Goal: Task Accomplishment & Management: Use online tool/utility

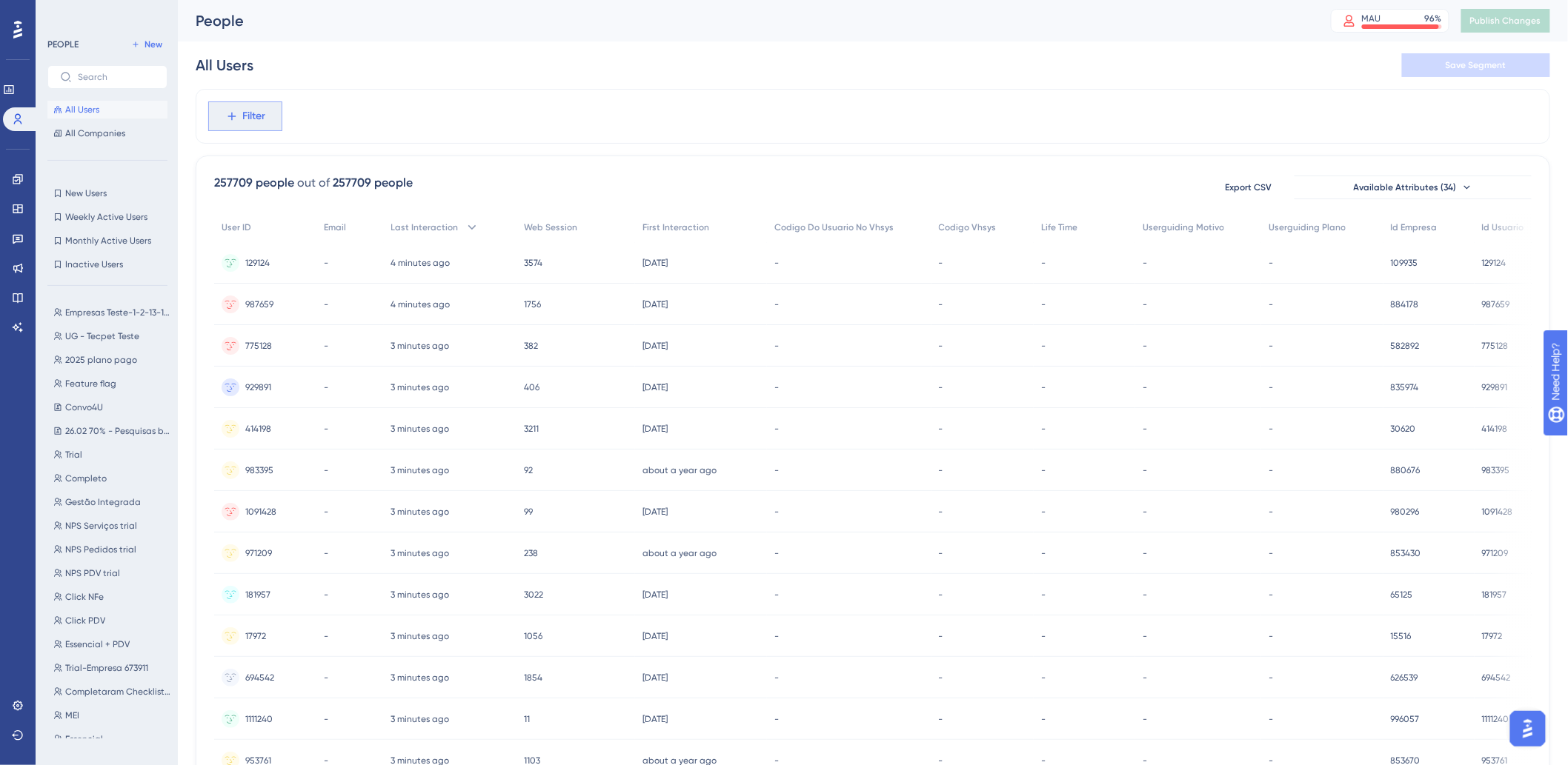
click at [248, 126] on button "Filter" at bounding box center [244, 116] width 74 height 29
type input "id_"
click at [319, 251] on button "id_usuario id_usuario" at bounding box center [327, 257] width 218 height 29
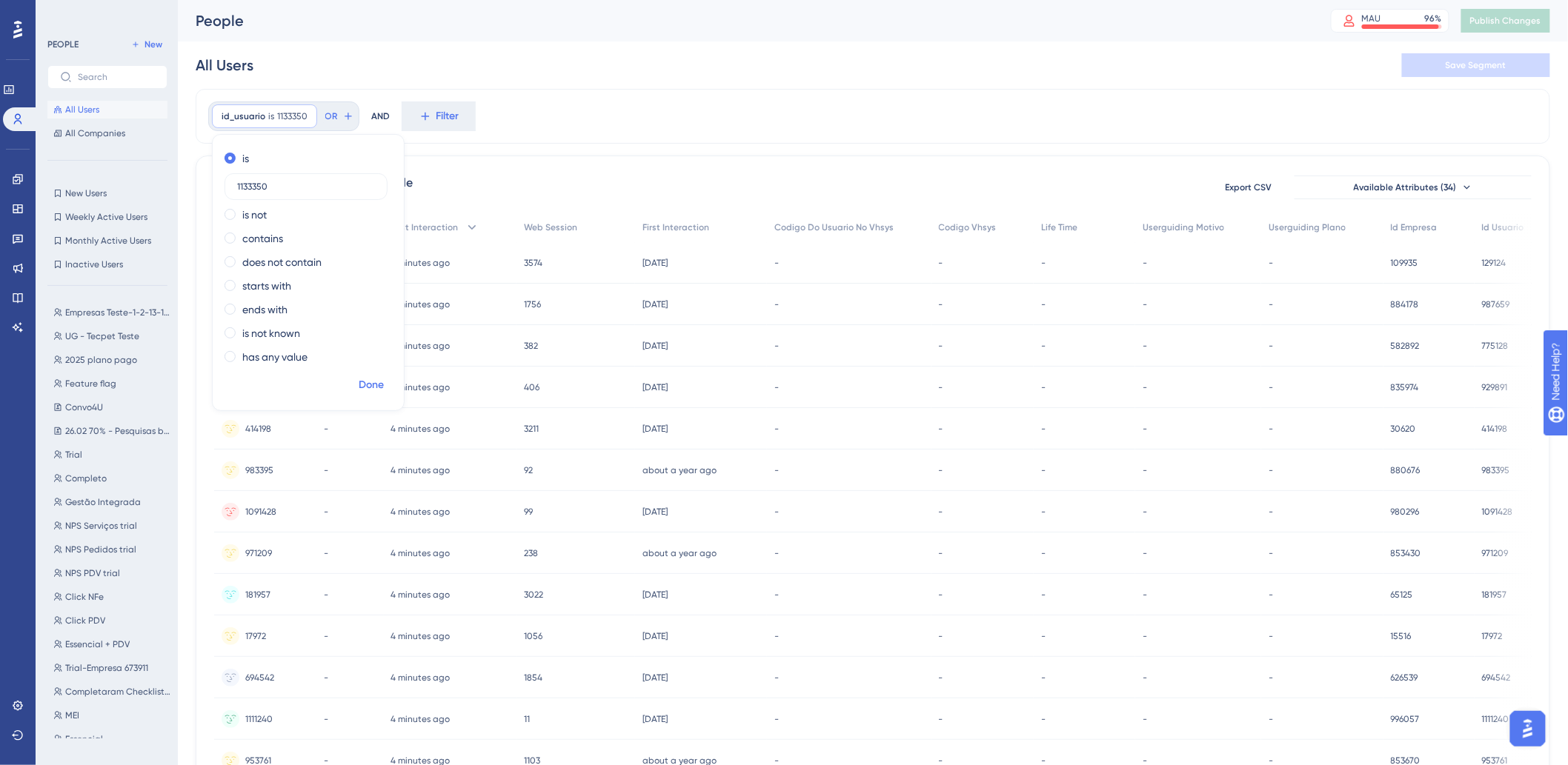
type input "1133350"
click at [363, 378] on span "Done" at bounding box center [372, 384] width 26 height 17
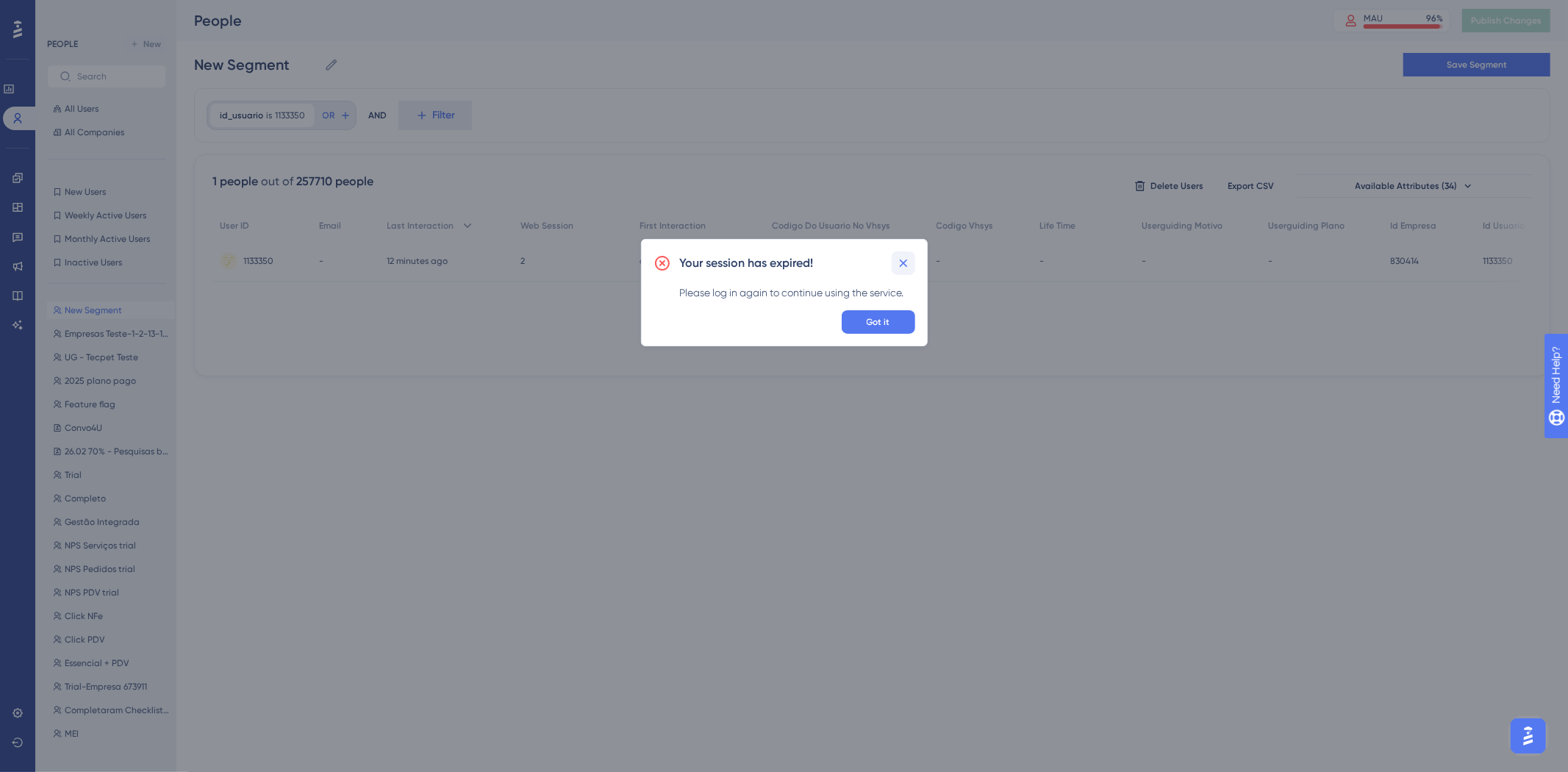
click at [908, 270] on icon at bounding box center [903, 263] width 15 height 15
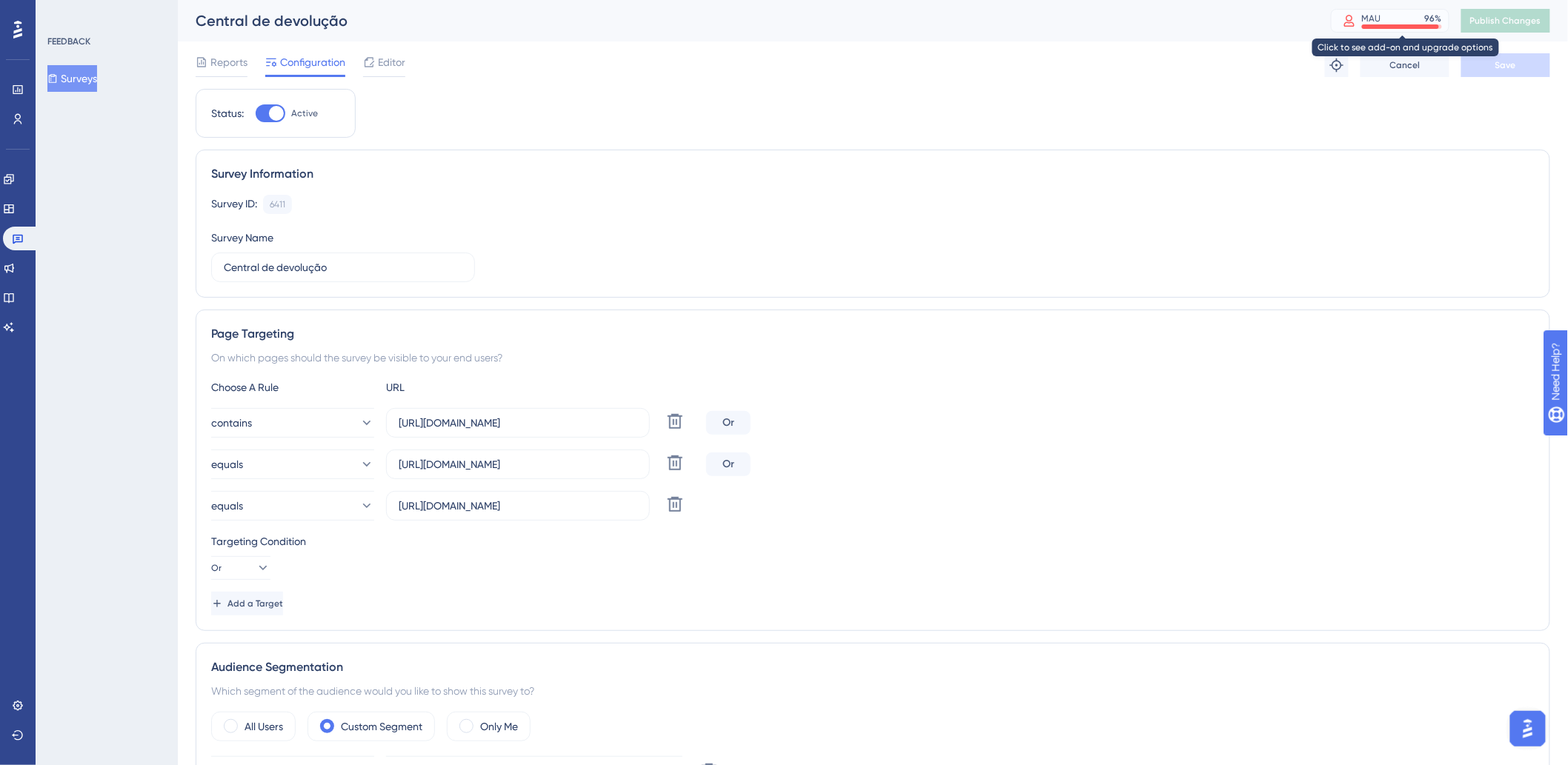
click at [1418, 21] on div "MAU 96 %" at bounding box center [1401, 18] width 80 height 12
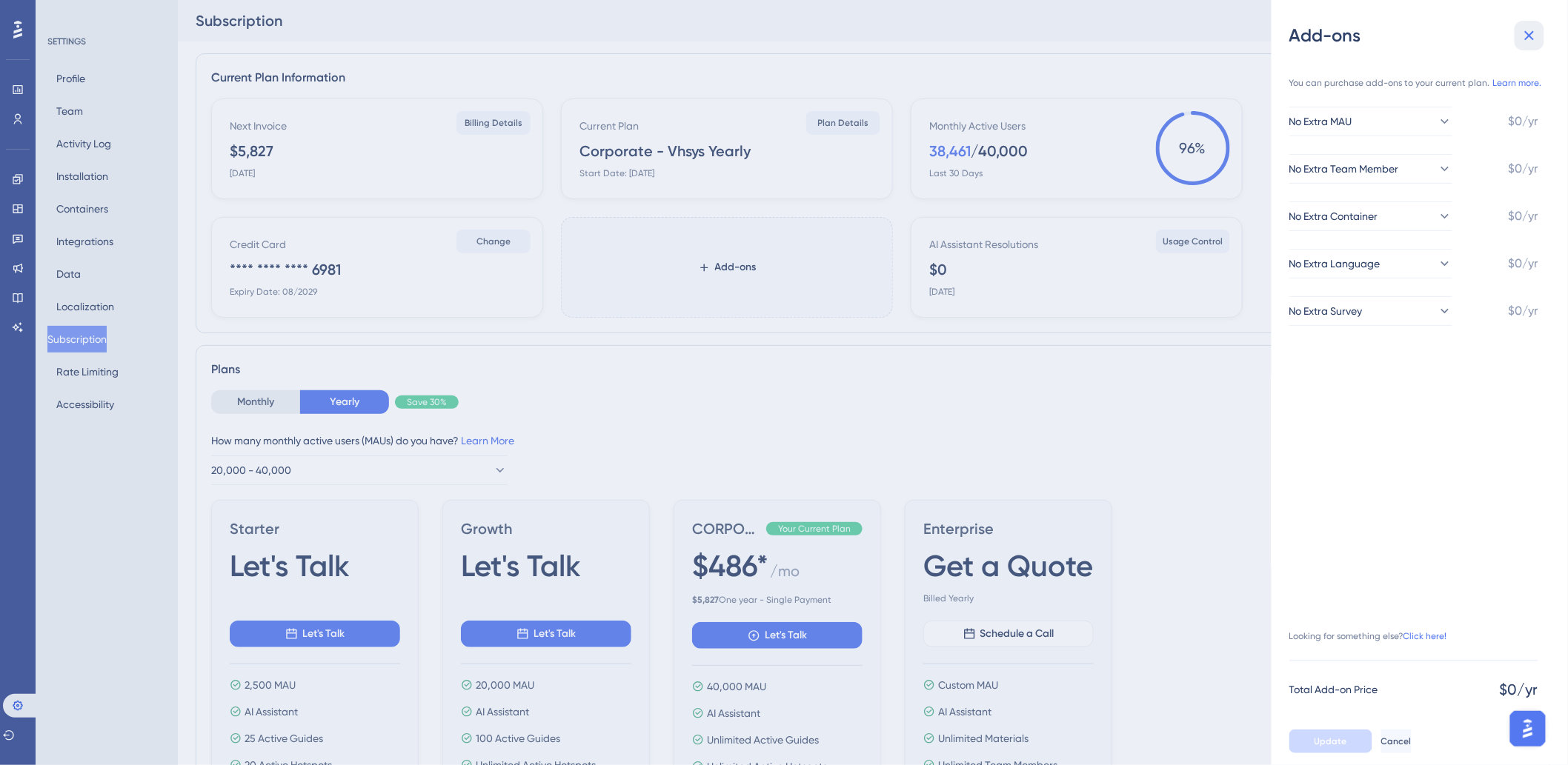
drag, startPoint x: 1538, startPoint y: 37, endPoint x: 1247, endPoint y: 75, distance: 293.5
click at [1537, 40] on icon at bounding box center [1529, 35] width 17 height 17
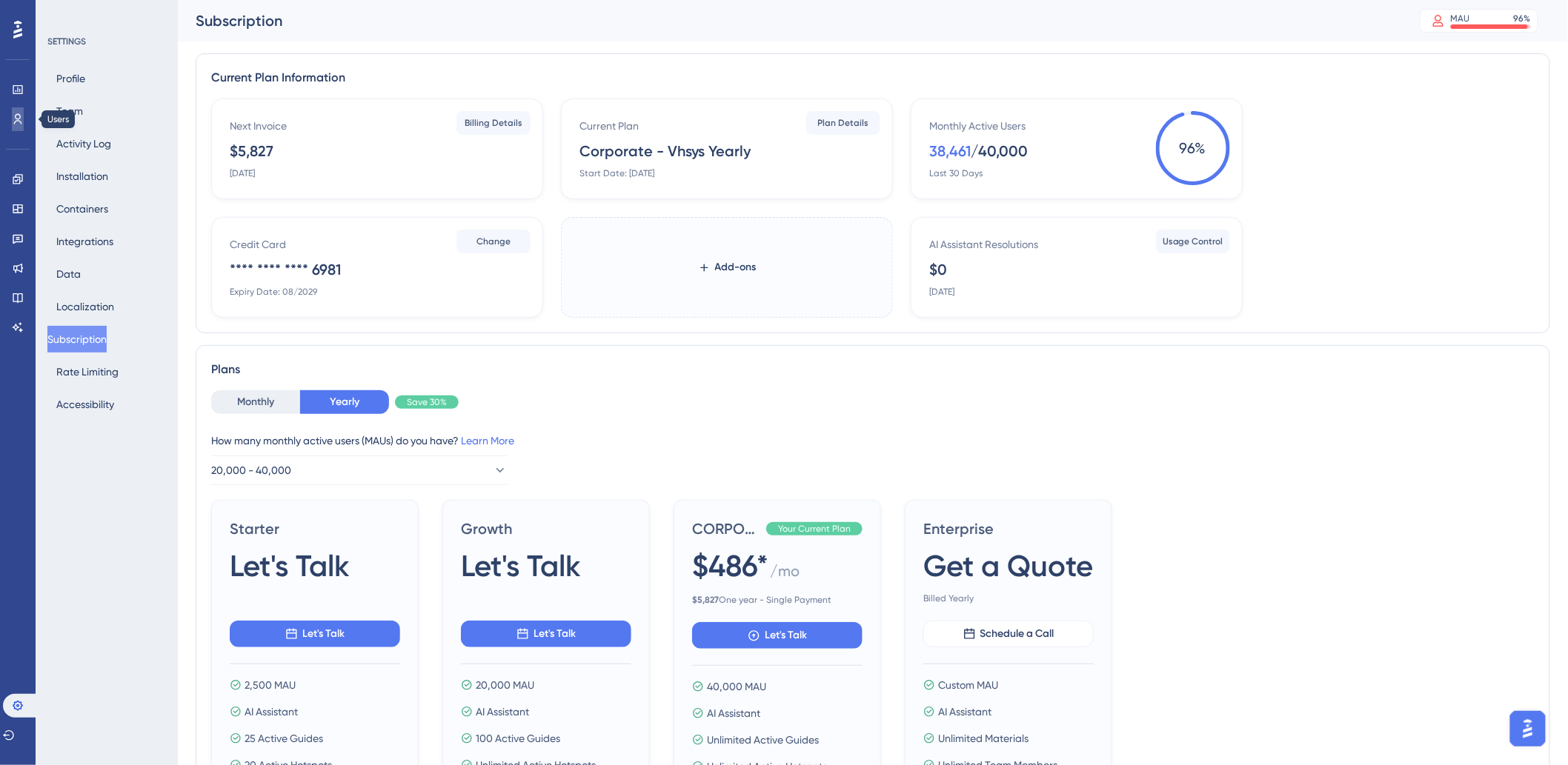
click at [16, 115] on icon at bounding box center [17, 119] width 12 height 12
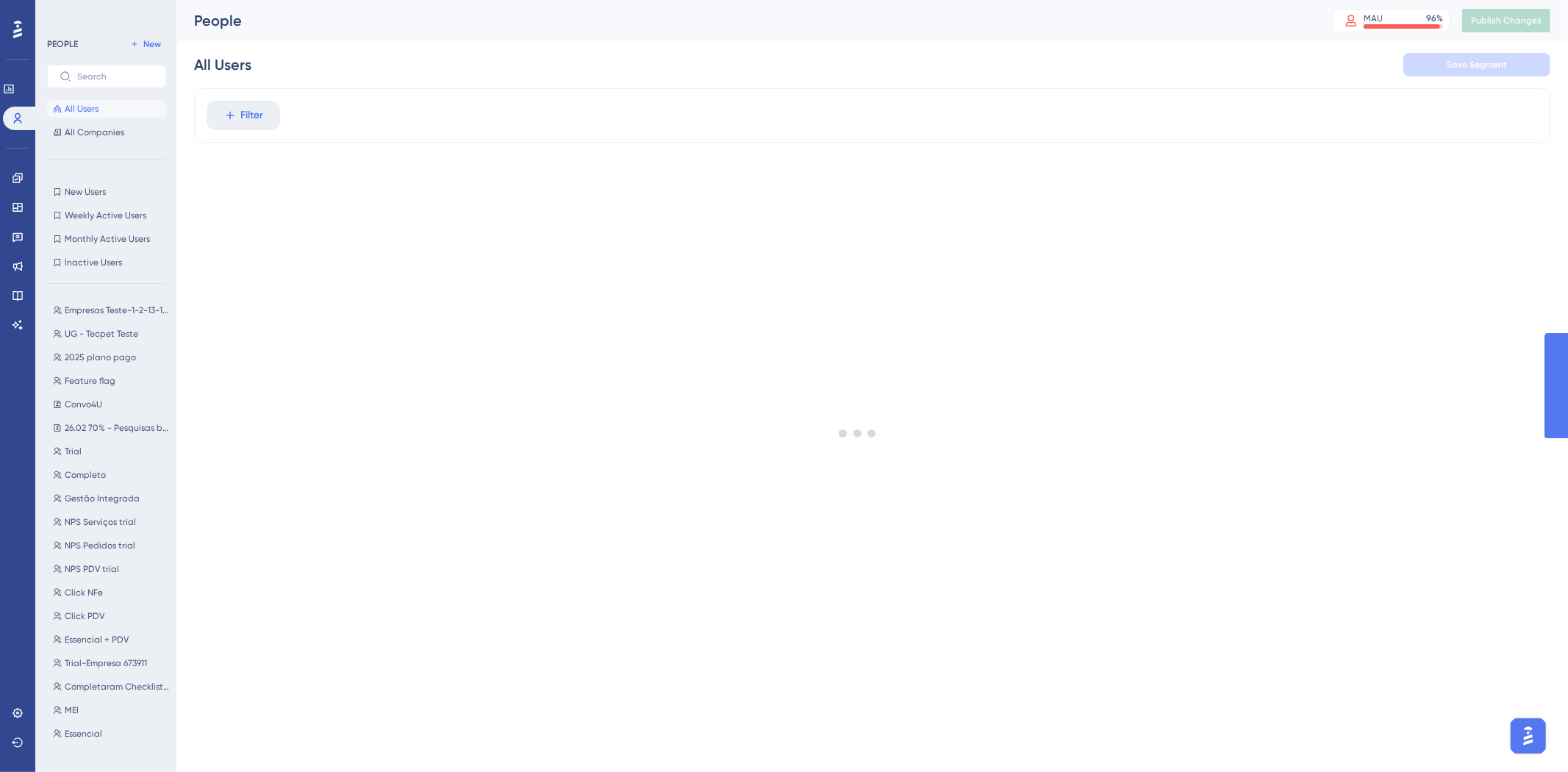
click at [15, 34] on icon at bounding box center [18, 29] width 9 height 19
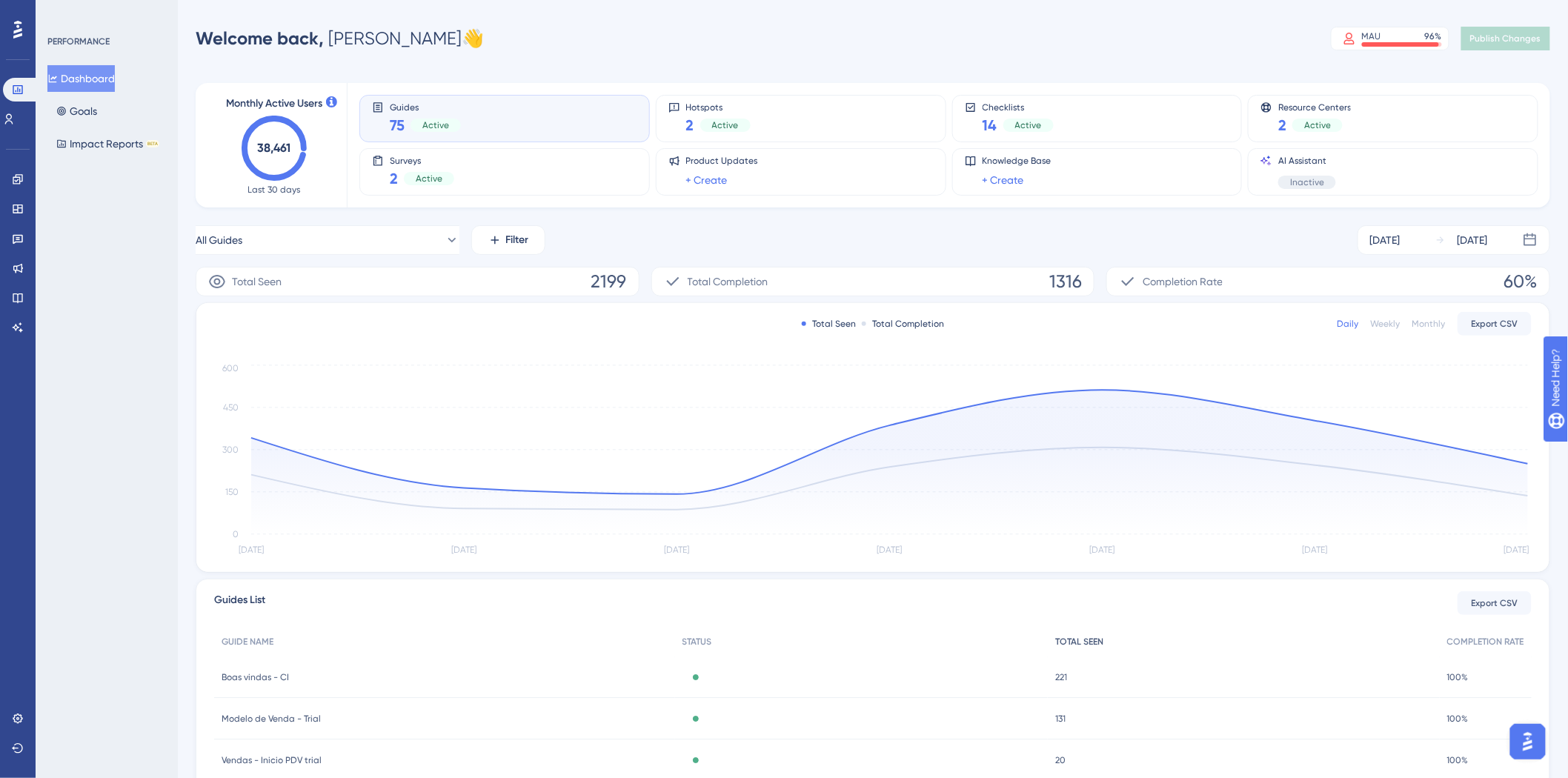
scroll to position [82, 0]
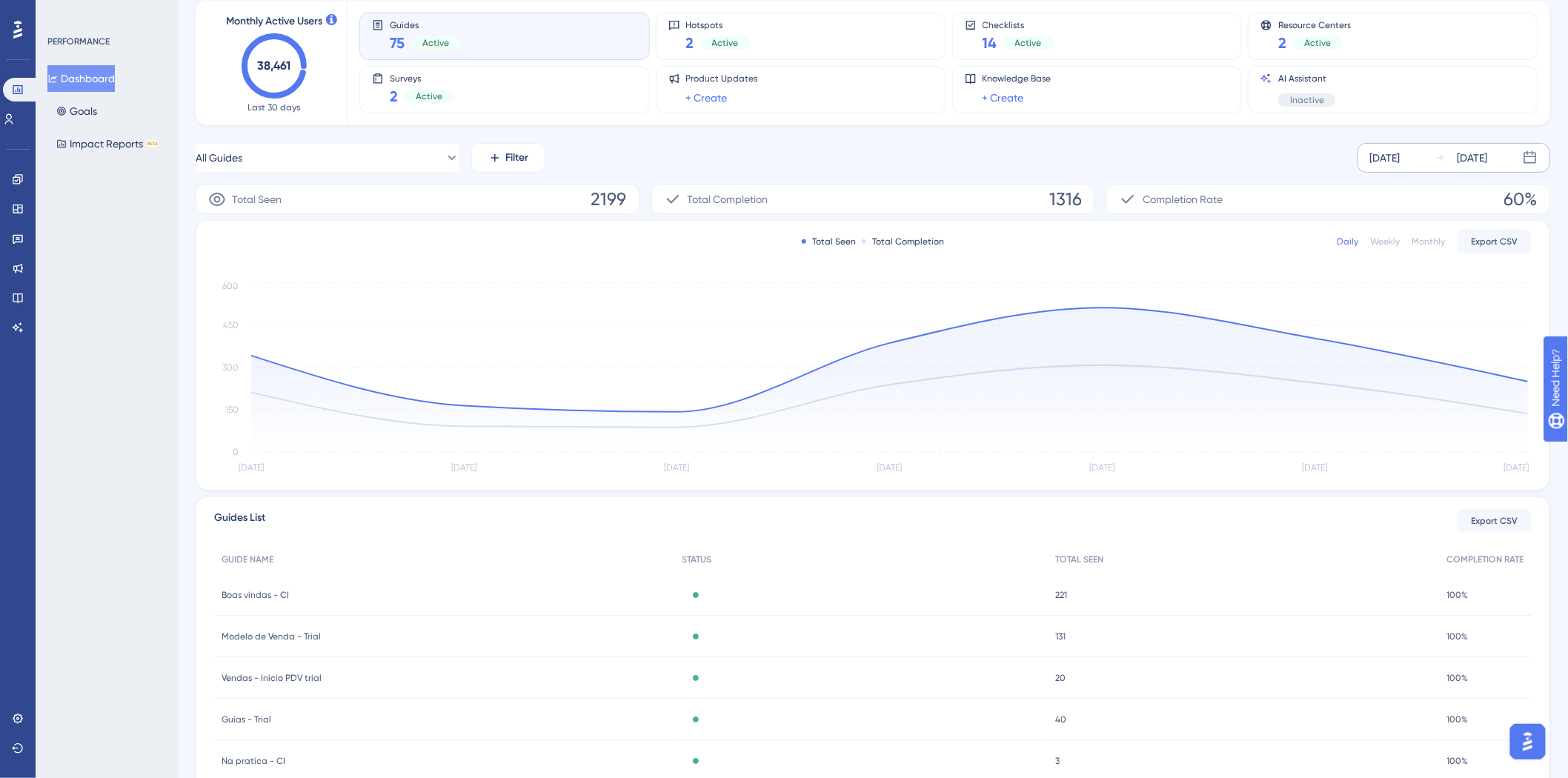
click at [1521, 157] on div "Sep 26 2025 Oct 02 2025" at bounding box center [1454, 157] width 192 height 29
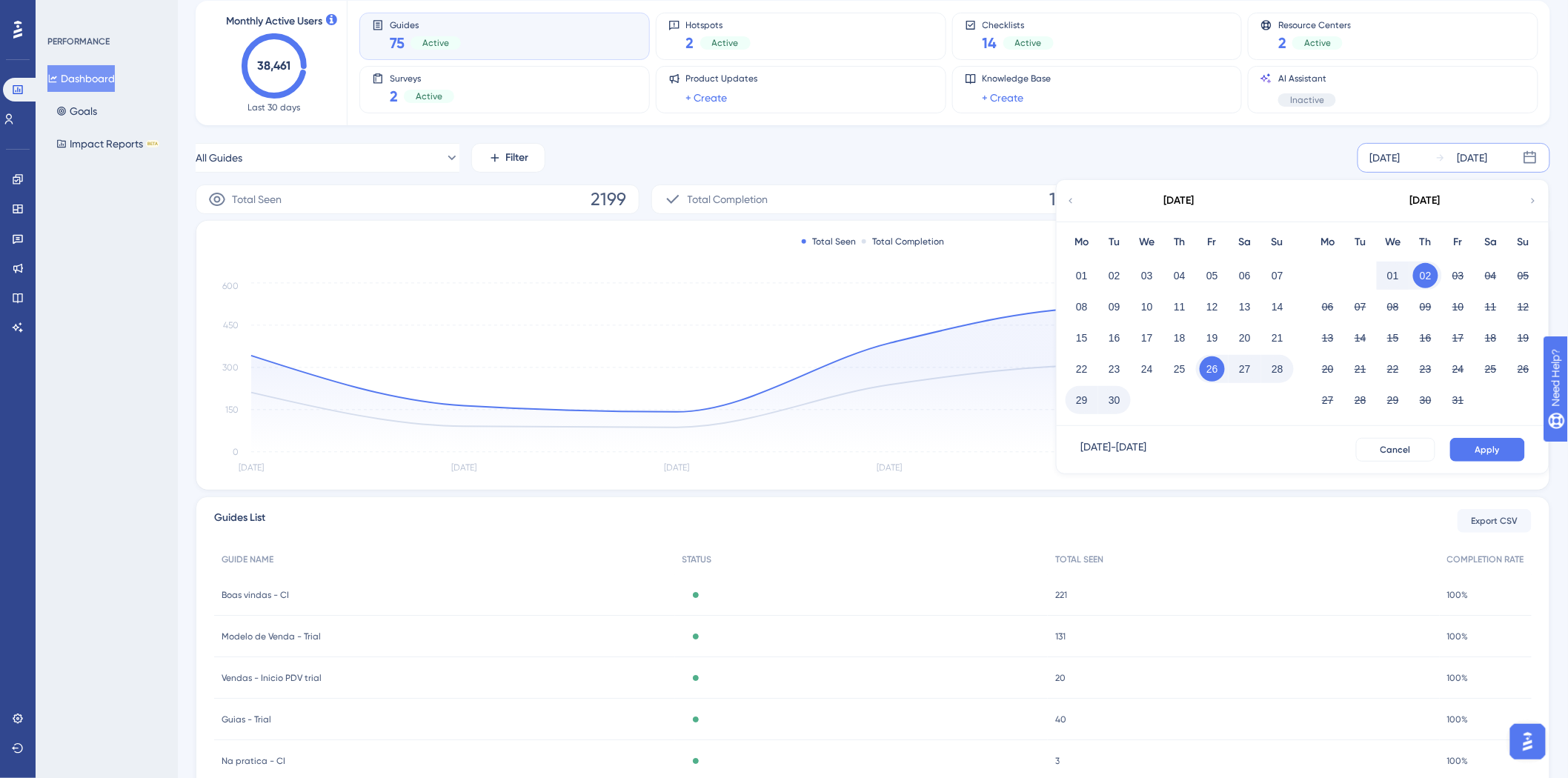
click at [1068, 204] on icon at bounding box center [1070, 200] width 10 height 14
click at [1111, 276] on button "01" at bounding box center [1115, 276] width 26 height 26
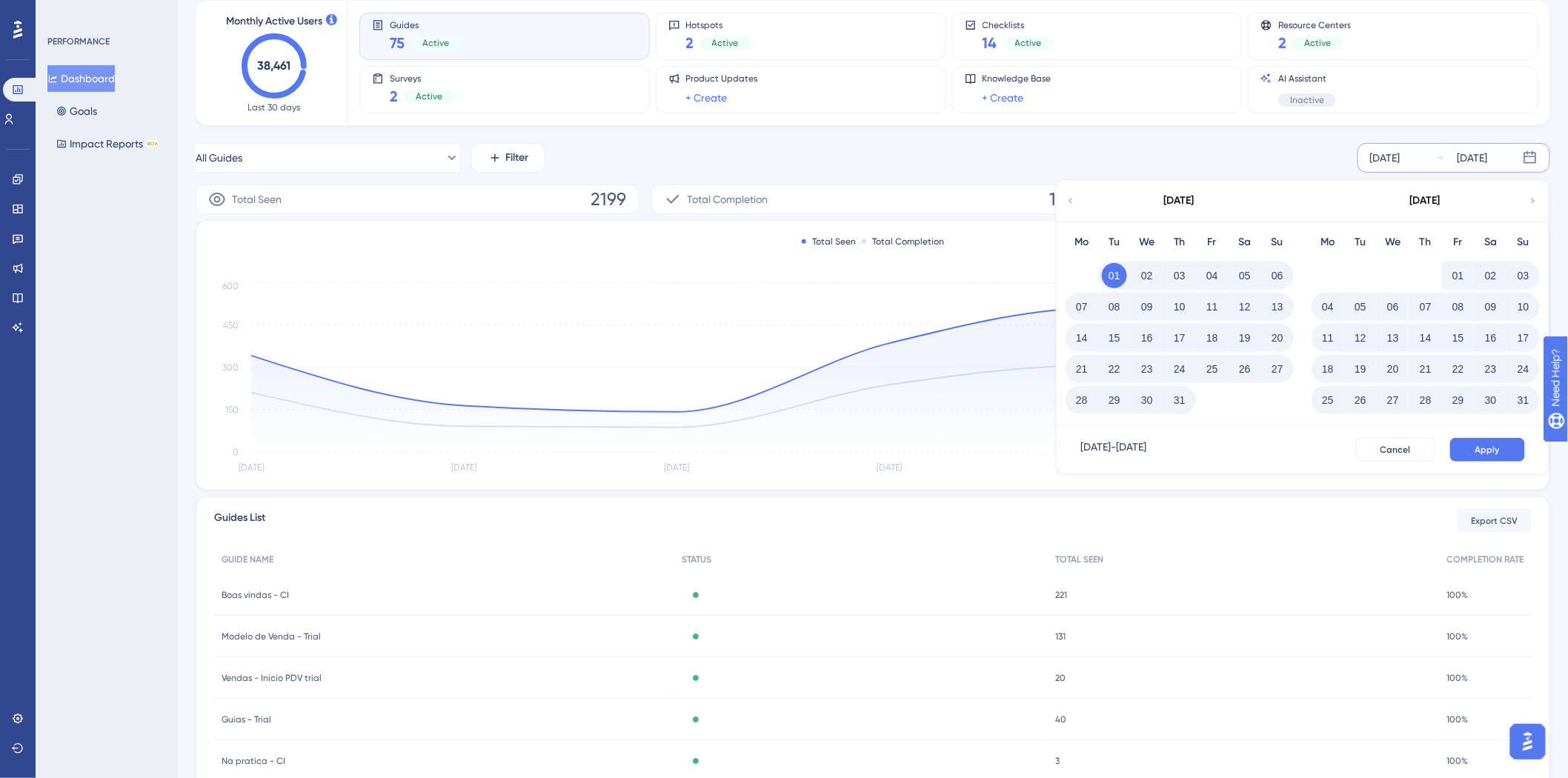
click at [1062, 194] on div "July 2025" at bounding box center [1178, 200] width 244 height 41
click at [1493, 448] on span "Apply" at bounding box center [1487, 449] width 25 height 12
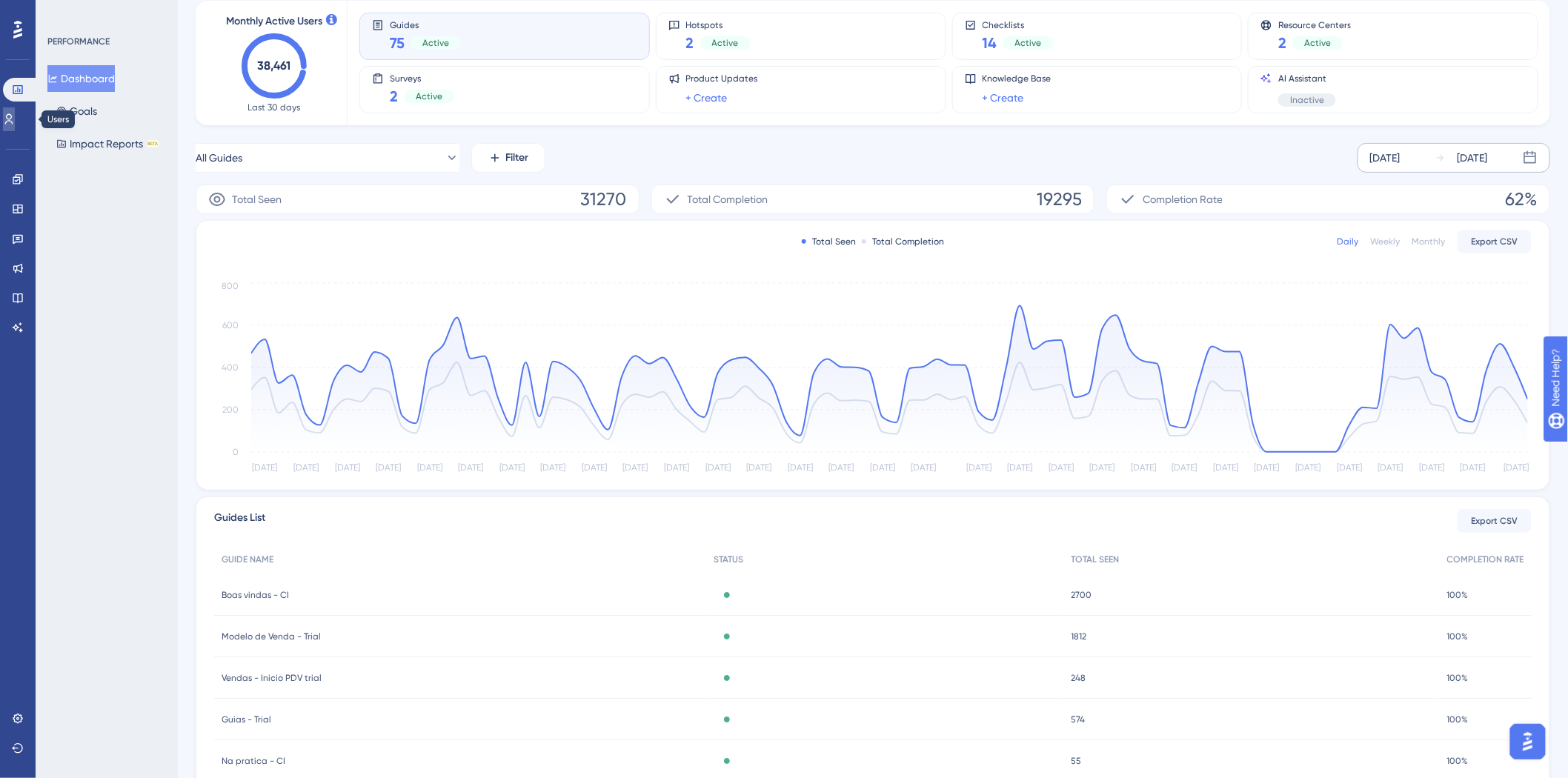
click at [8, 120] on link at bounding box center [8, 119] width 12 height 24
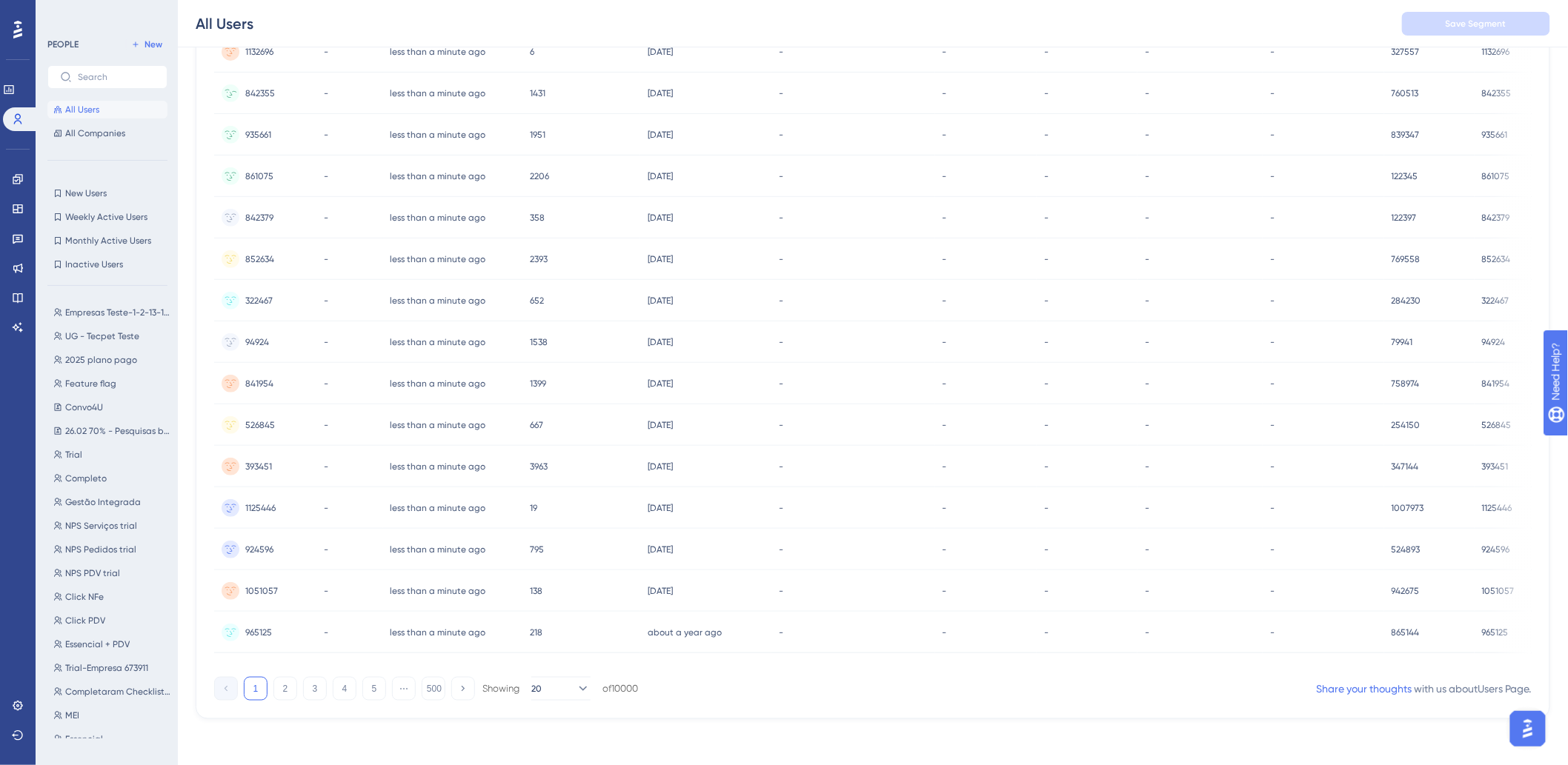
scroll to position [0, 12]
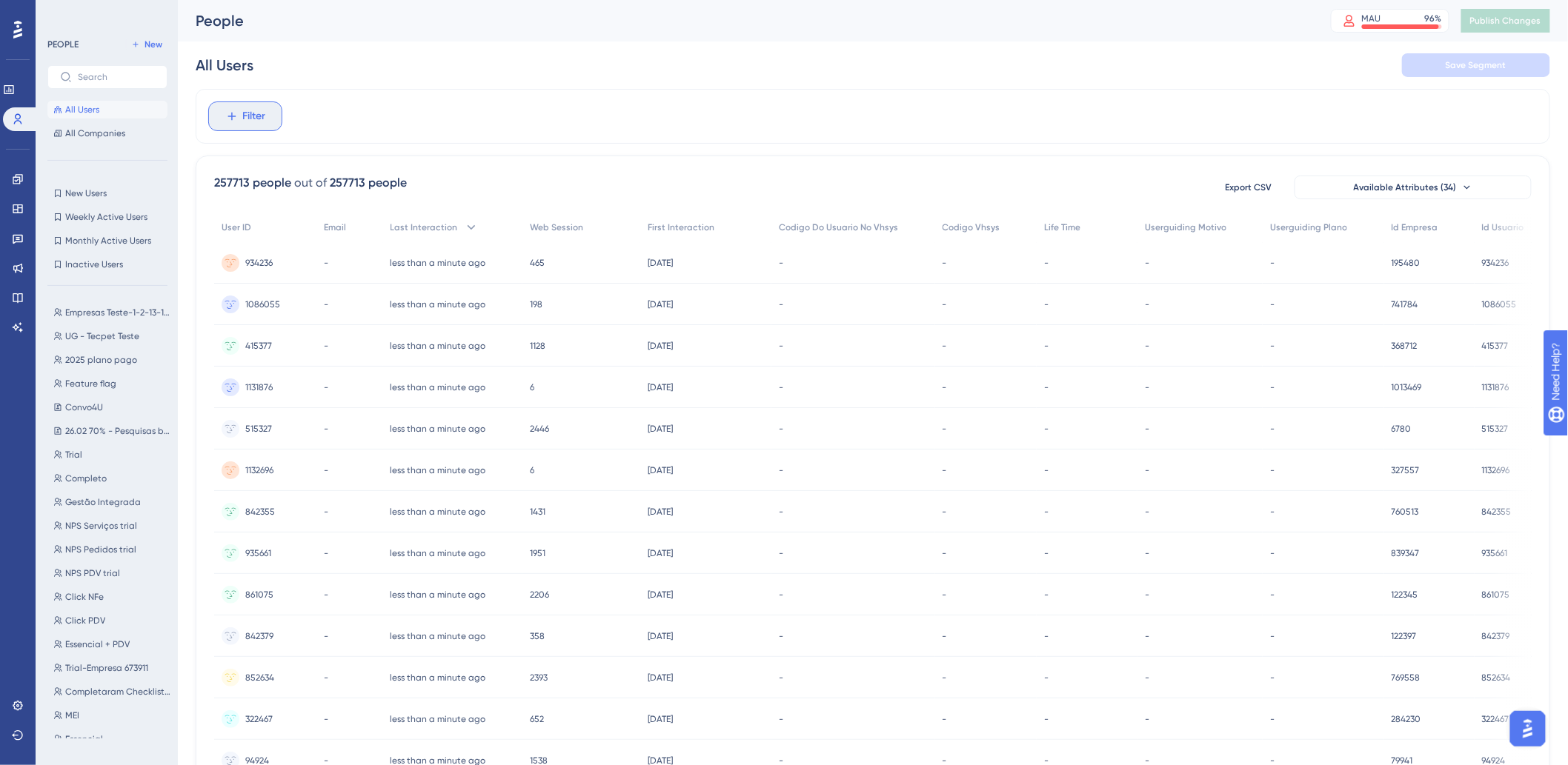
drag, startPoint x: 227, startPoint y: 115, endPoint x: 321, endPoint y: 80, distance: 100.3
click at [228, 115] on button "Filter" at bounding box center [244, 116] width 74 height 29
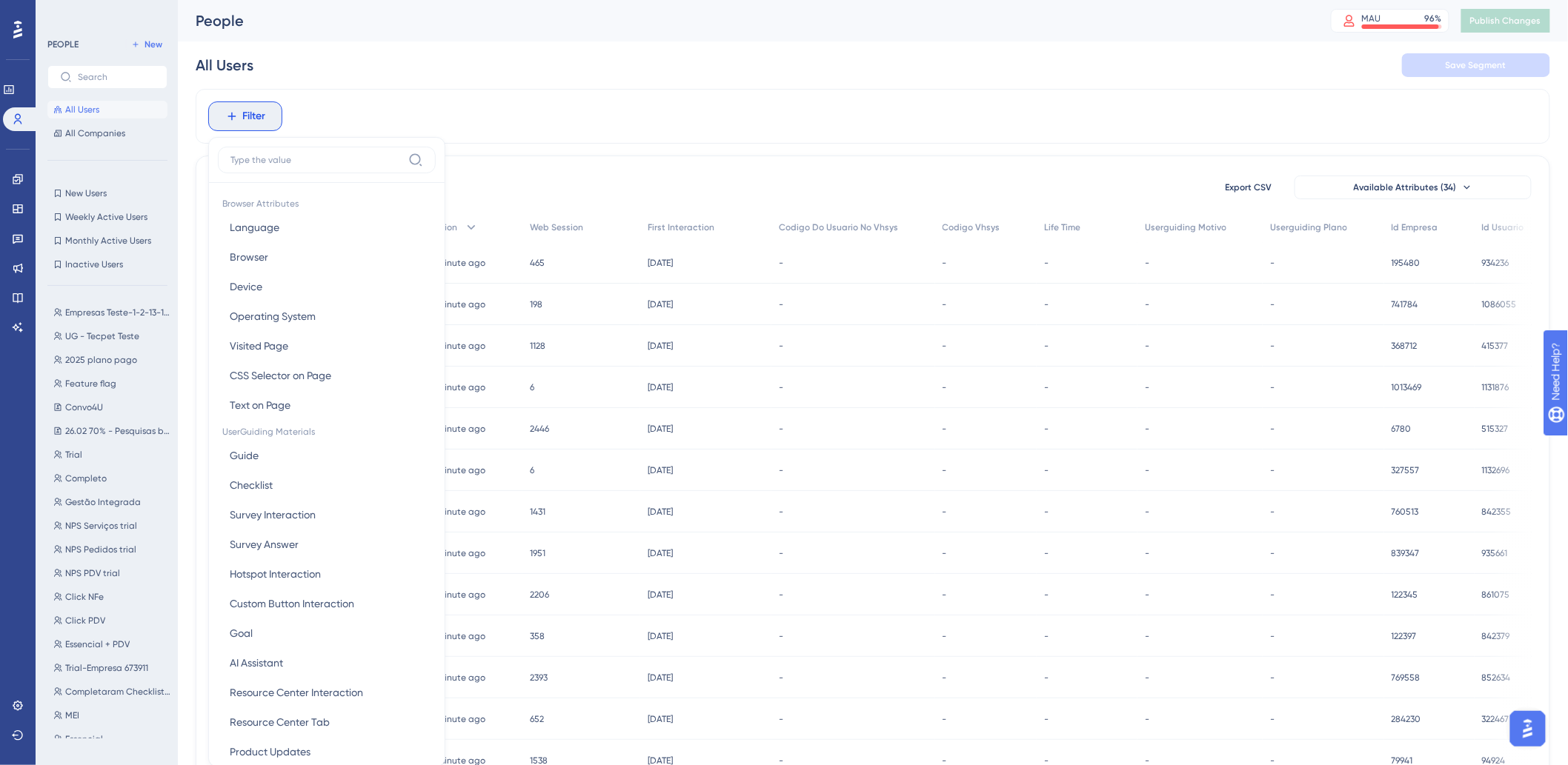
scroll to position [69, 12]
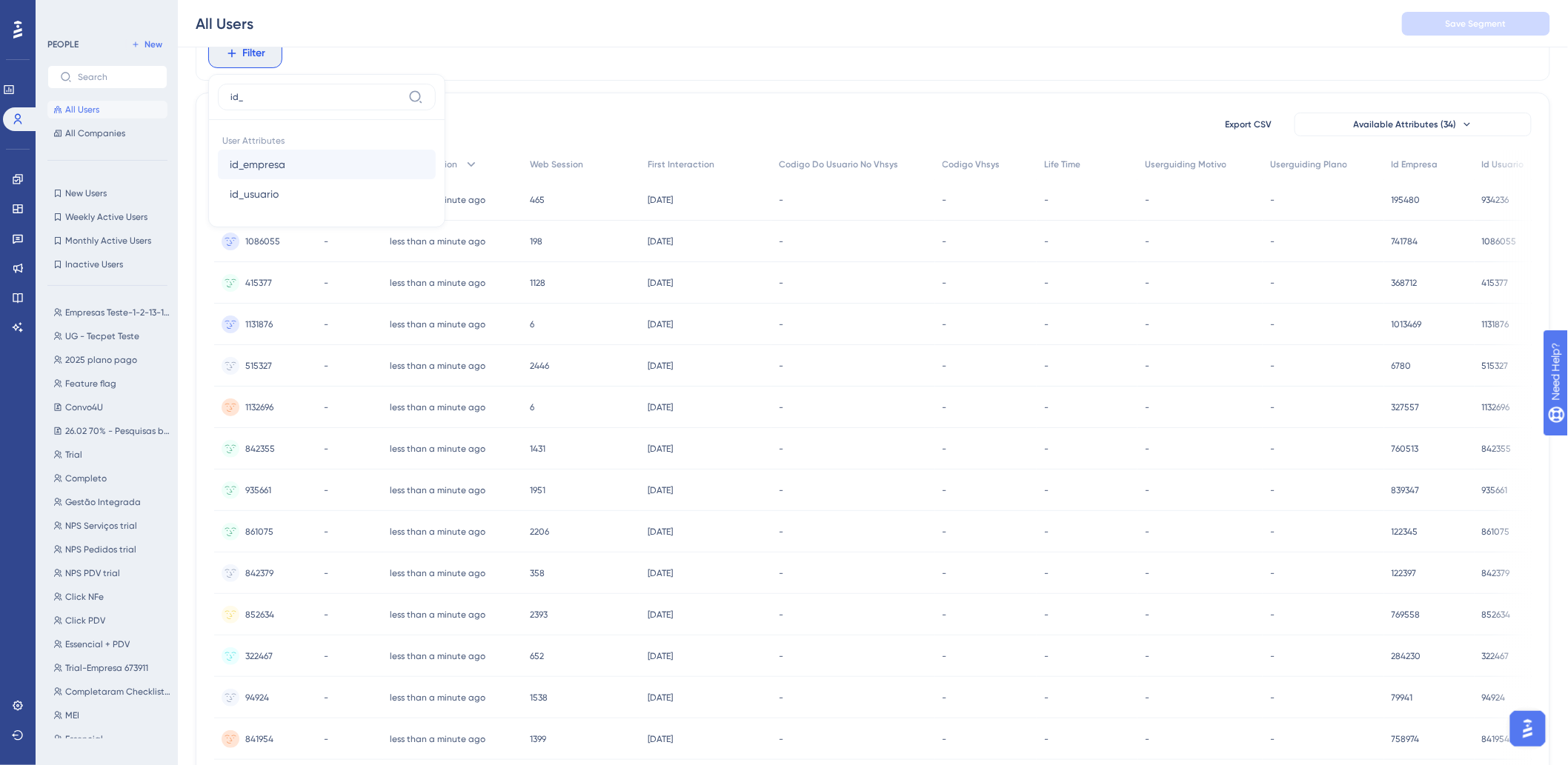
type input "id_"
click at [373, 168] on button "id_empresa id_empresa" at bounding box center [327, 165] width 218 height 29
click at [250, 146] on label "is not" at bounding box center [254, 151] width 25 height 17
click at [256, 242] on label "ends with" at bounding box center [265, 246] width 45 height 17
click at [271, 275] on label "is not known" at bounding box center [271, 270] width 58 height 17
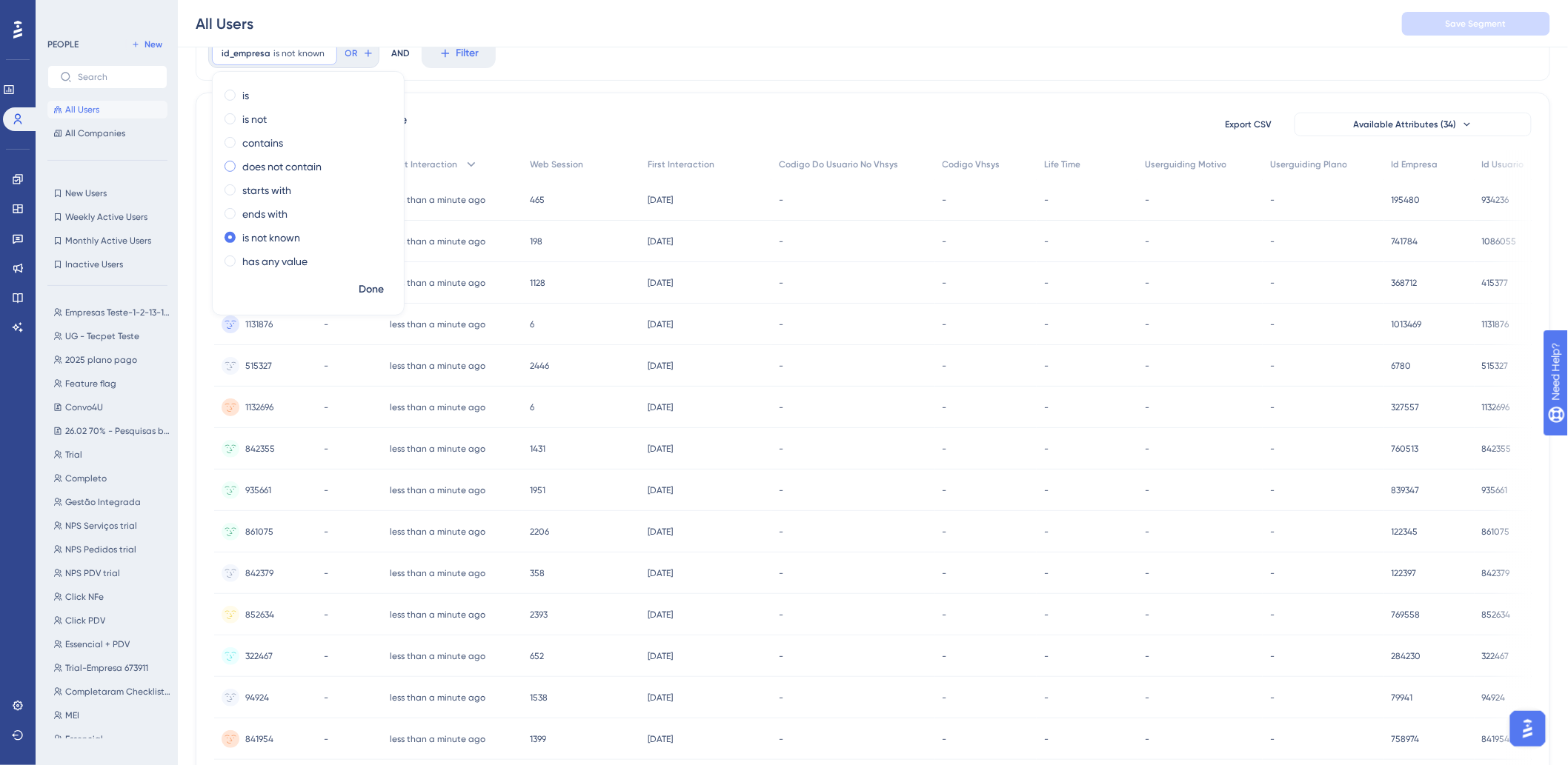
drag, startPoint x: 330, startPoint y: 234, endPoint x: 293, endPoint y: 166, distance: 77.4
click at [301, 166] on label "does not contain" at bounding box center [282, 166] width 80 height 17
click at [270, 266] on label "is not known" at bounding box center [271, 270] width 58 height 17
click at [359, 294] on span "Done" at bounding box center [372, 289] width 26 height 17
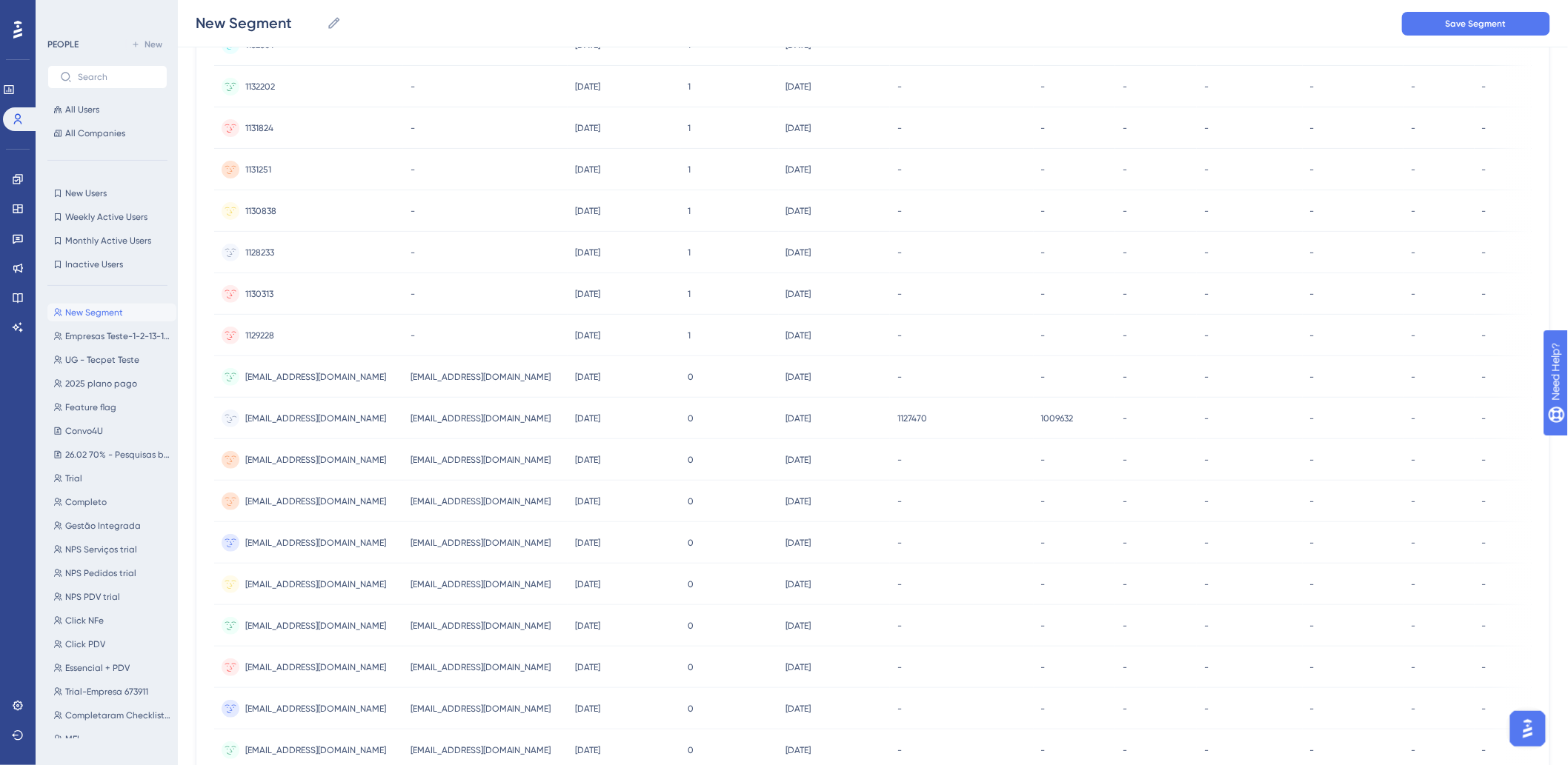
scroll to position [18, 12]
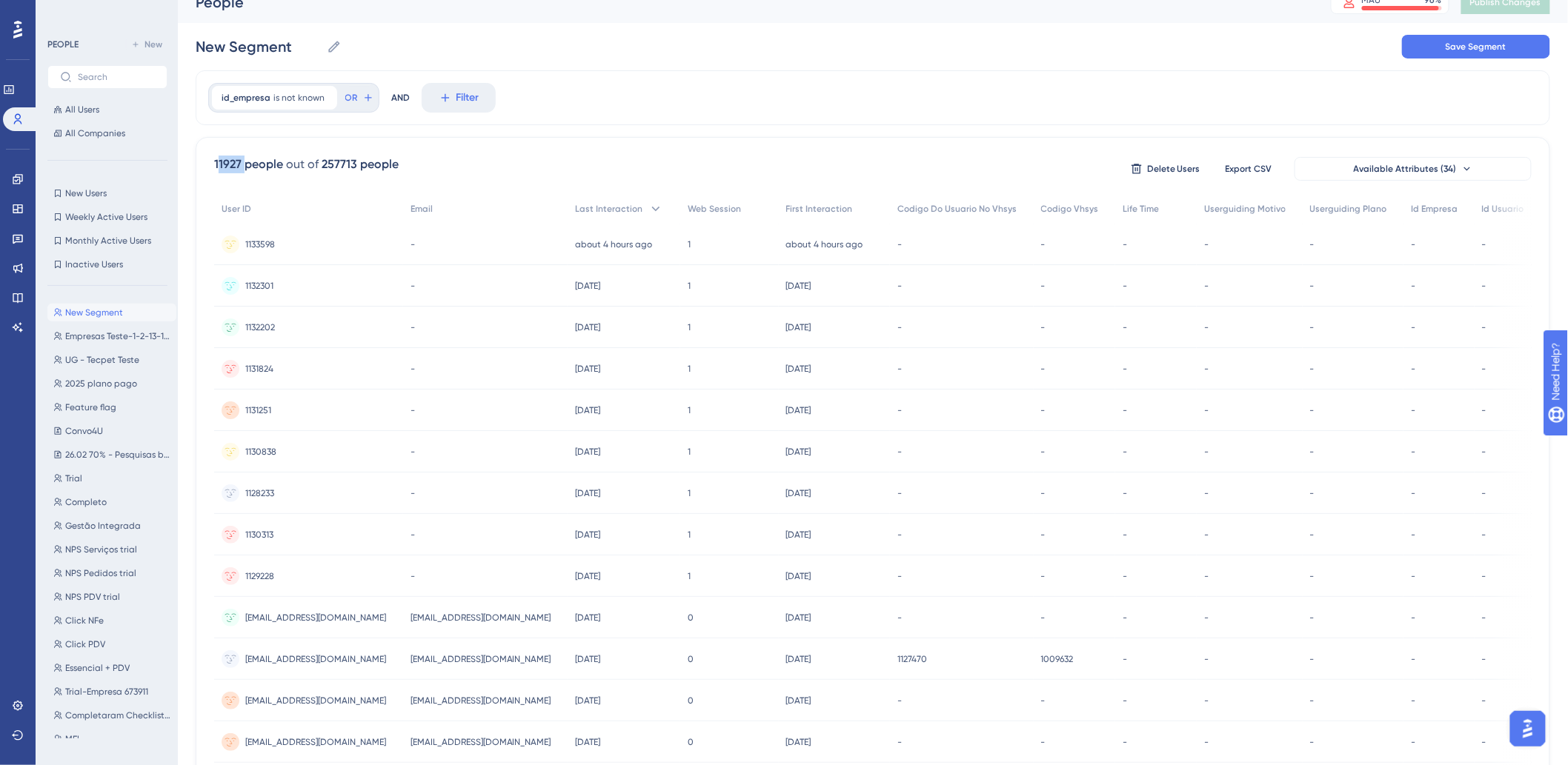
drag, startPoint x: 206, startPoint y: 160, endPoint x: 232, endPoint y: 161, distance: 26.0
click at [232, 161] on div "11927 people" at bounding box center [248, 164] width 69 height 17
click at [321, 164] on div "257713 people" at bounding box center [360, 164] width 77 height 17
click at [438, 173] on div "11927 people out of 257713 people Delete Users Export CSV Available Attributes …" at bounding box center [872, 168] width 1317 height 27
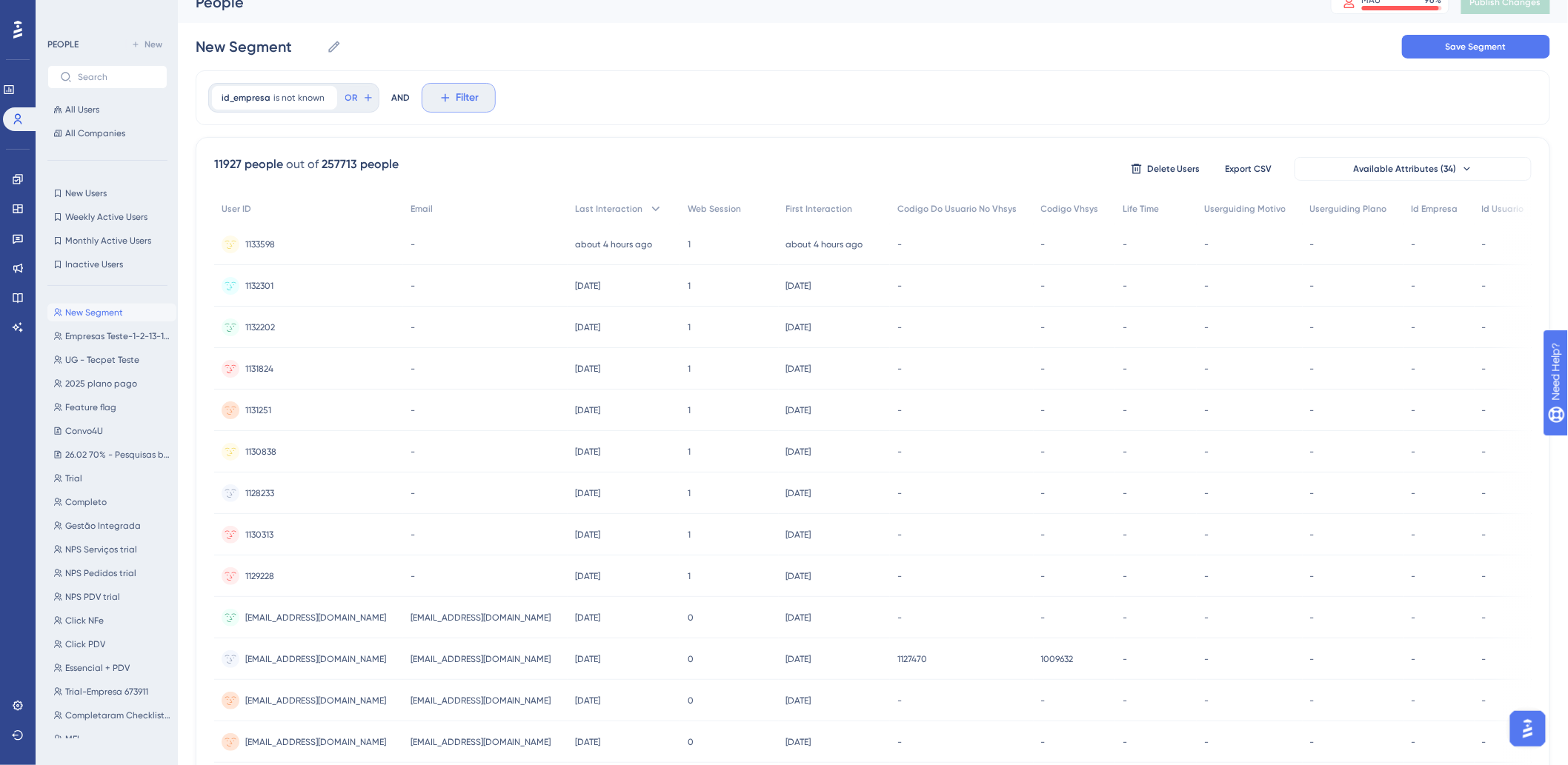
click at [441, 98] on icon at bounding box center [445, 98] width 8 height 8
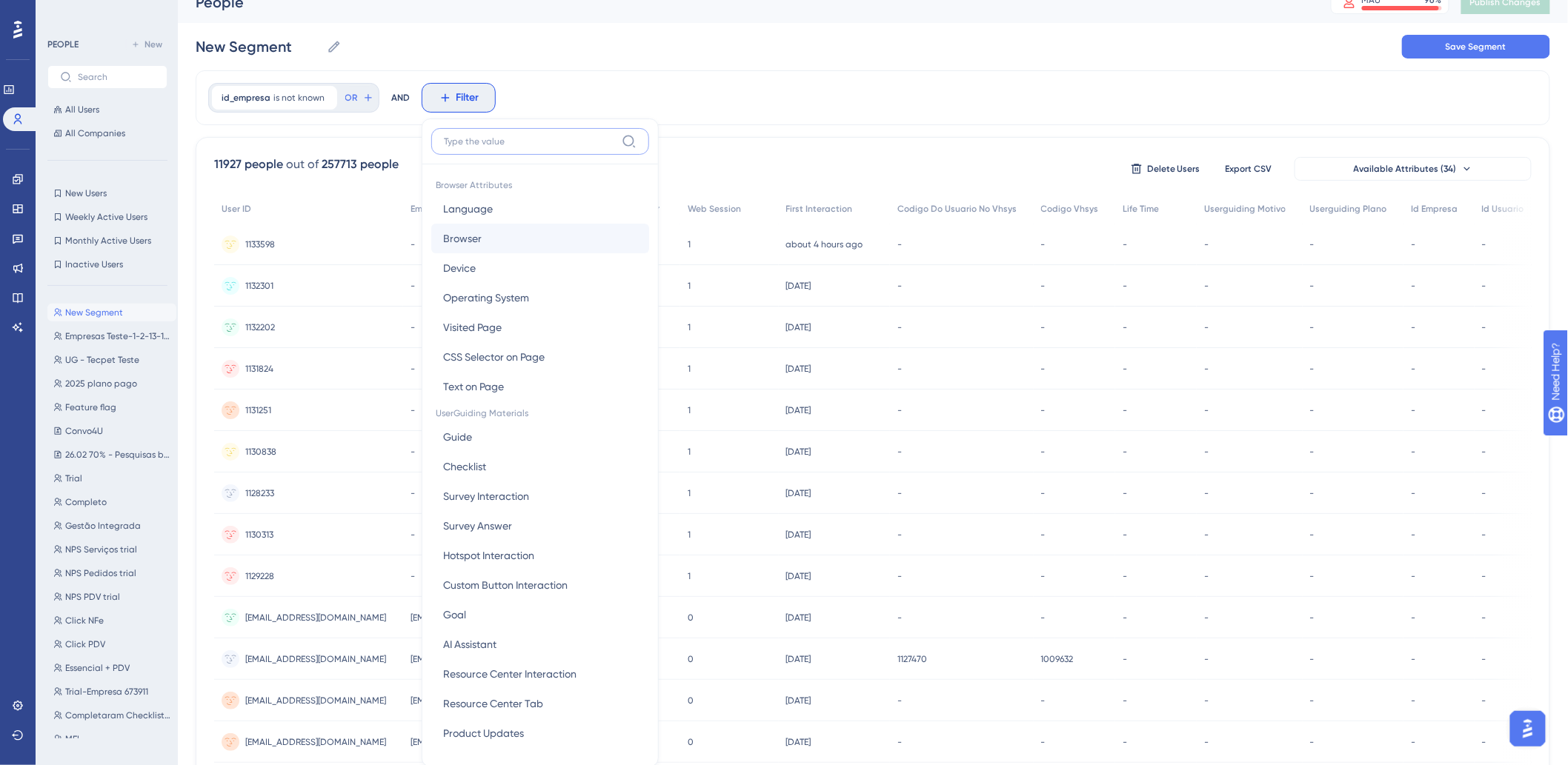
scroll to position [79, 12]
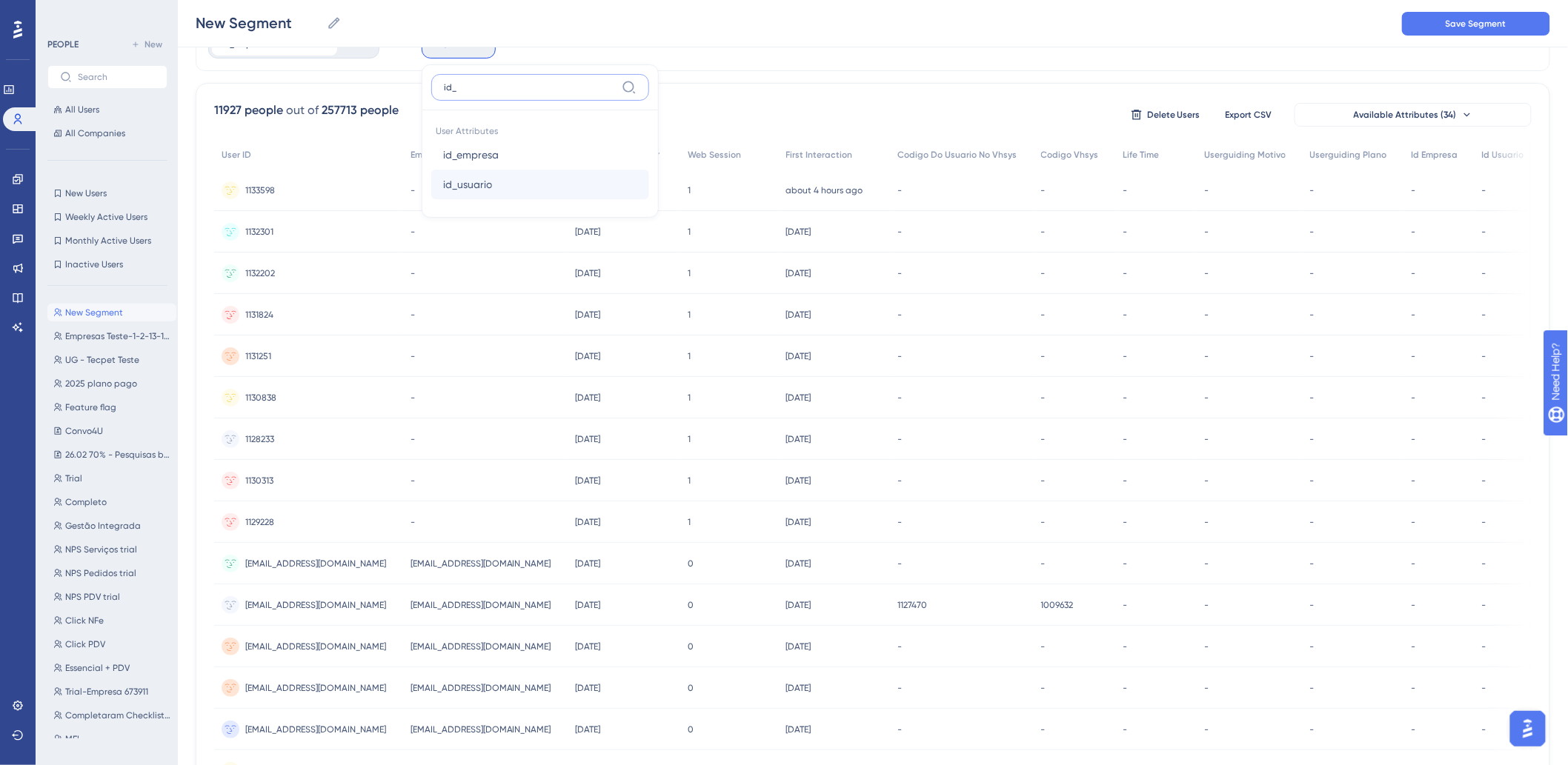
type input "id_"
click at [474, 196] on button "id_usuario id_usuario" at bounding box center [540, 184] width 218 height 29
click at [483, 264] on label "is not known" at bounding box center [484, 260] width 58 height 17
click at [574, 277] on span "Done" at bounding box center [585, 279] width 26 height 17
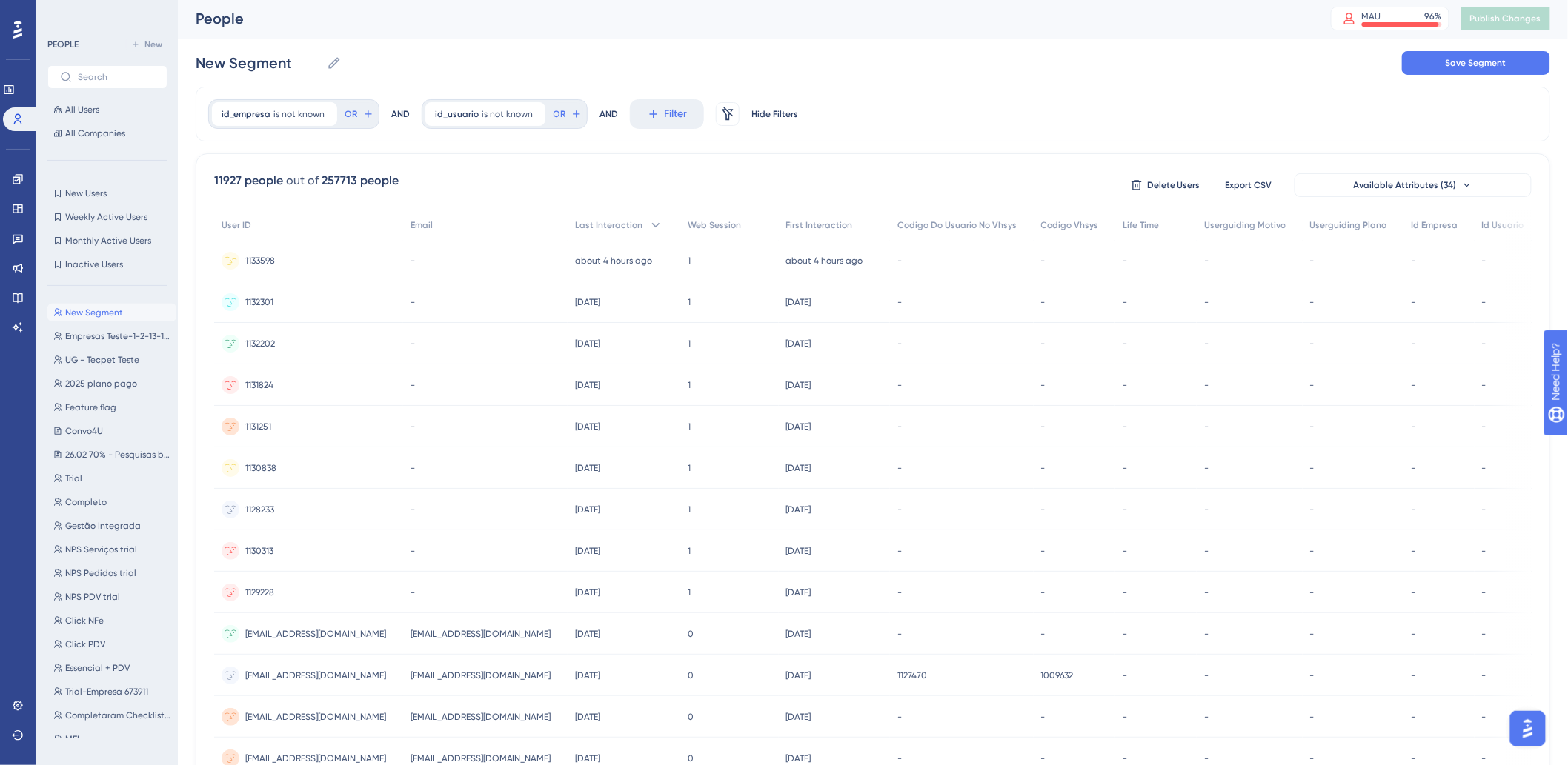
scroll to position [0, 12]
click at [378, 92] on div "id_empresa is not known Remove OR AND id_usuario is not known Remove OR AND Fil…" at bounding box center [873, 116] width 1355 height 55
click at [391, 116] on div "AND" at bounding box center [400, 116] width 18 height 29
click at [600, 111] on div "AND" at bounding box center [609, 116] width 18 height 29
click at [570, 116] on icon at bounding box center [576, 116] width 12 height 12
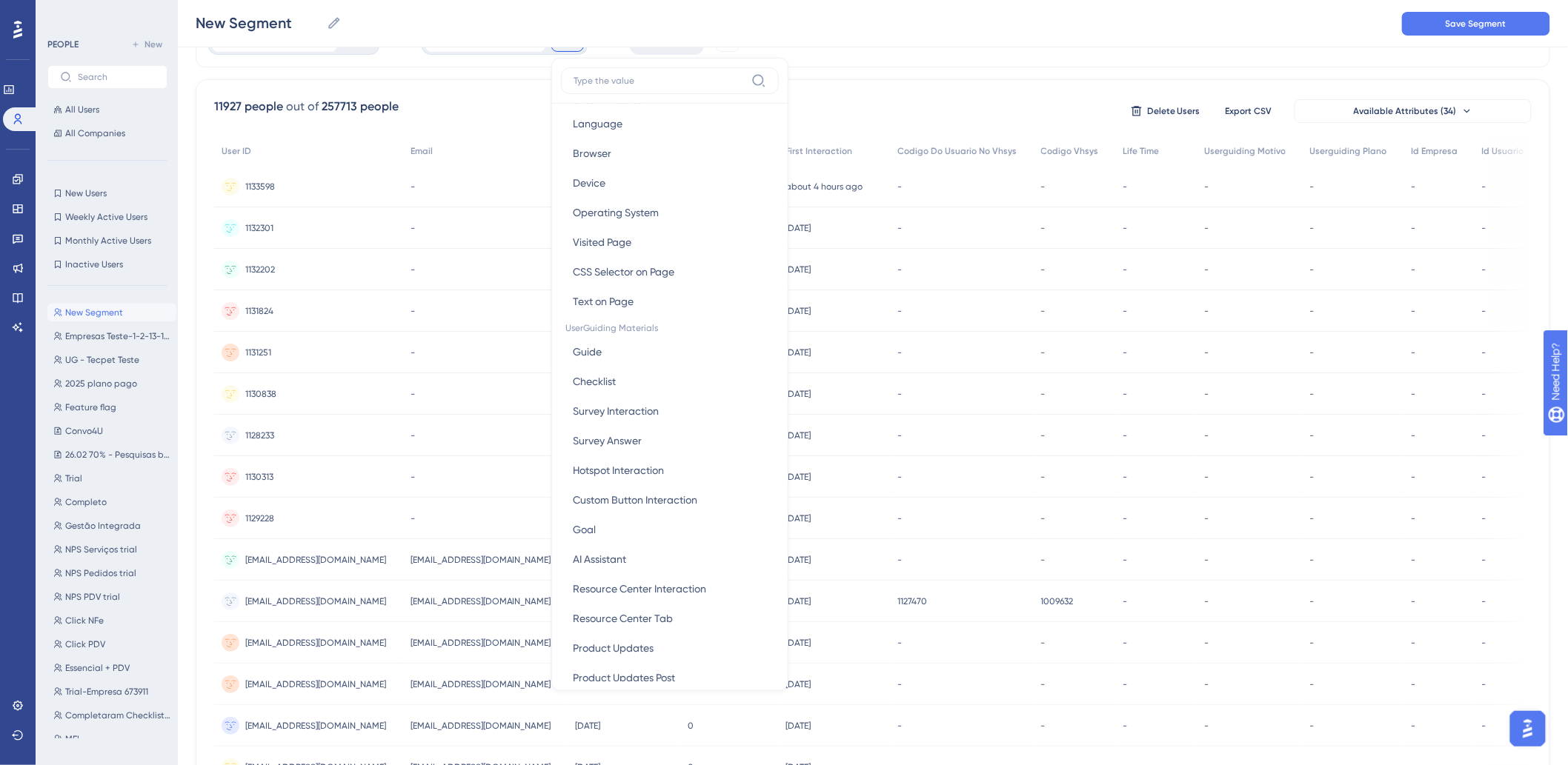
scroll to position [0, 0]
click at [841, 43] on div "New Segment New Segment Save Segment" at bounding box center [872, 24] width 1390 height 48
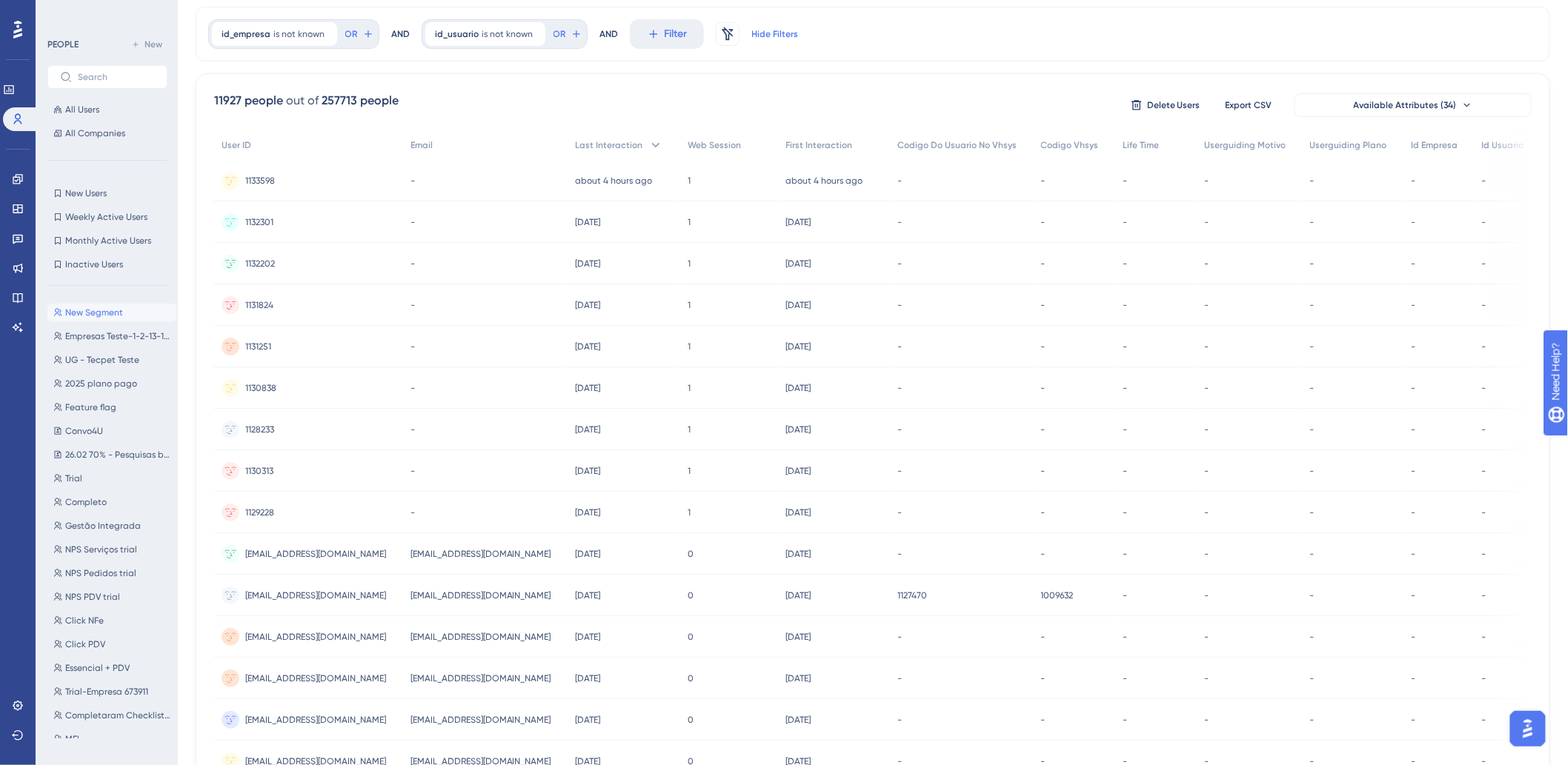
scroll to position [0, 12]
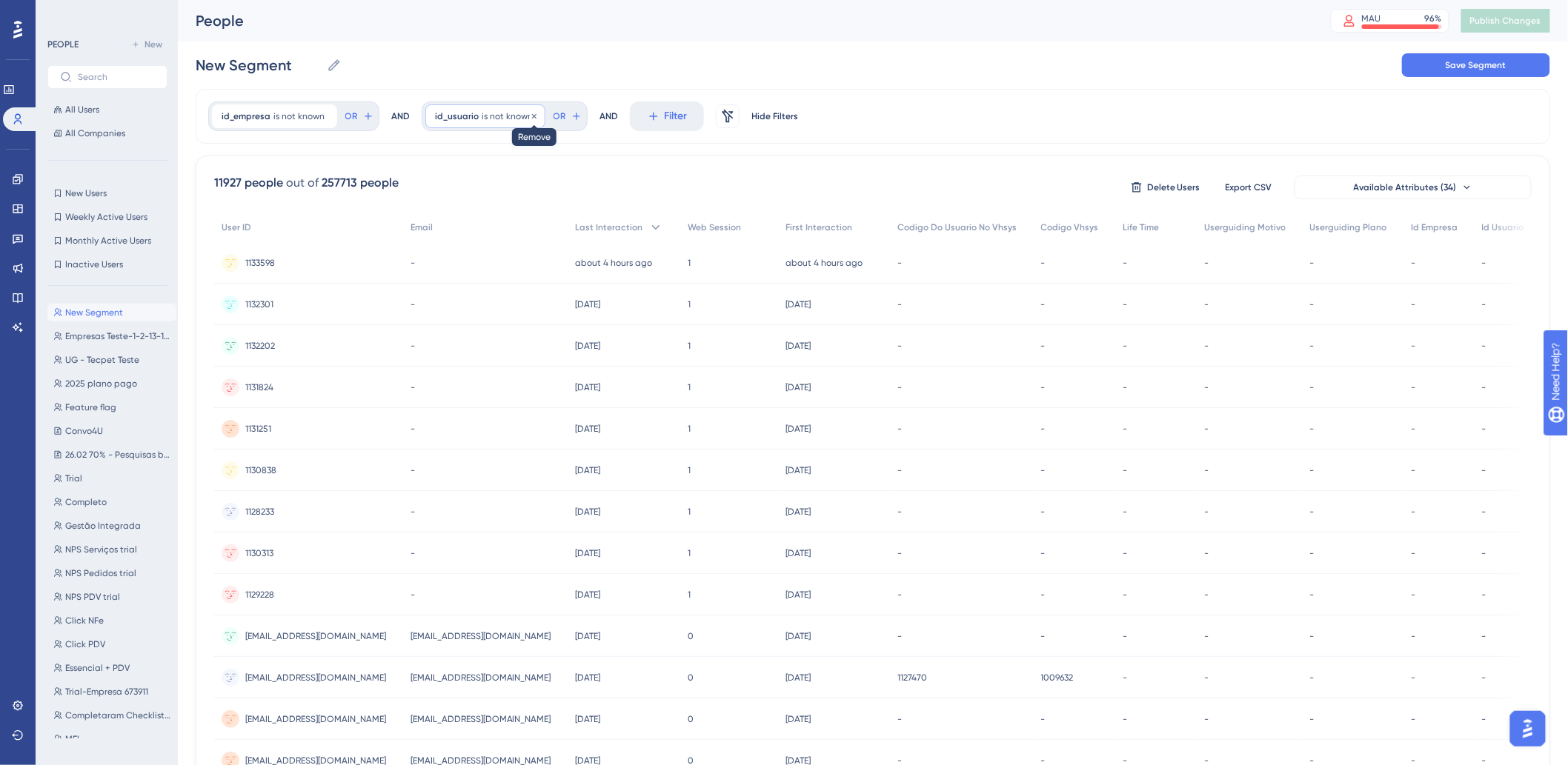
click at [530, 113] on icon at bounding box center [535, 116] width 9 height 9
click at [345, 119] on span "OR" at bounding box center [351, 116] width 13 height 12
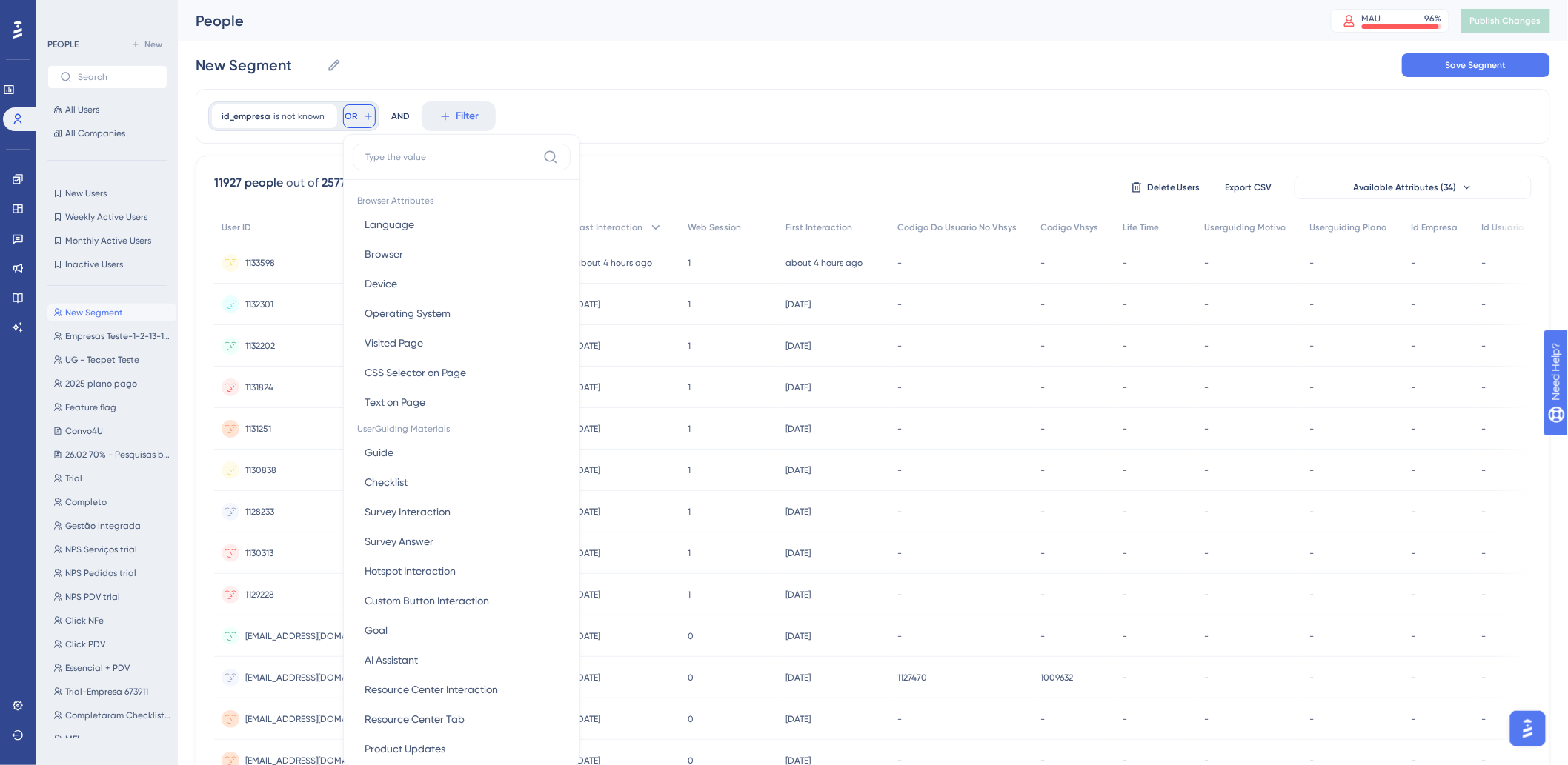
scroll to position [68, 12]
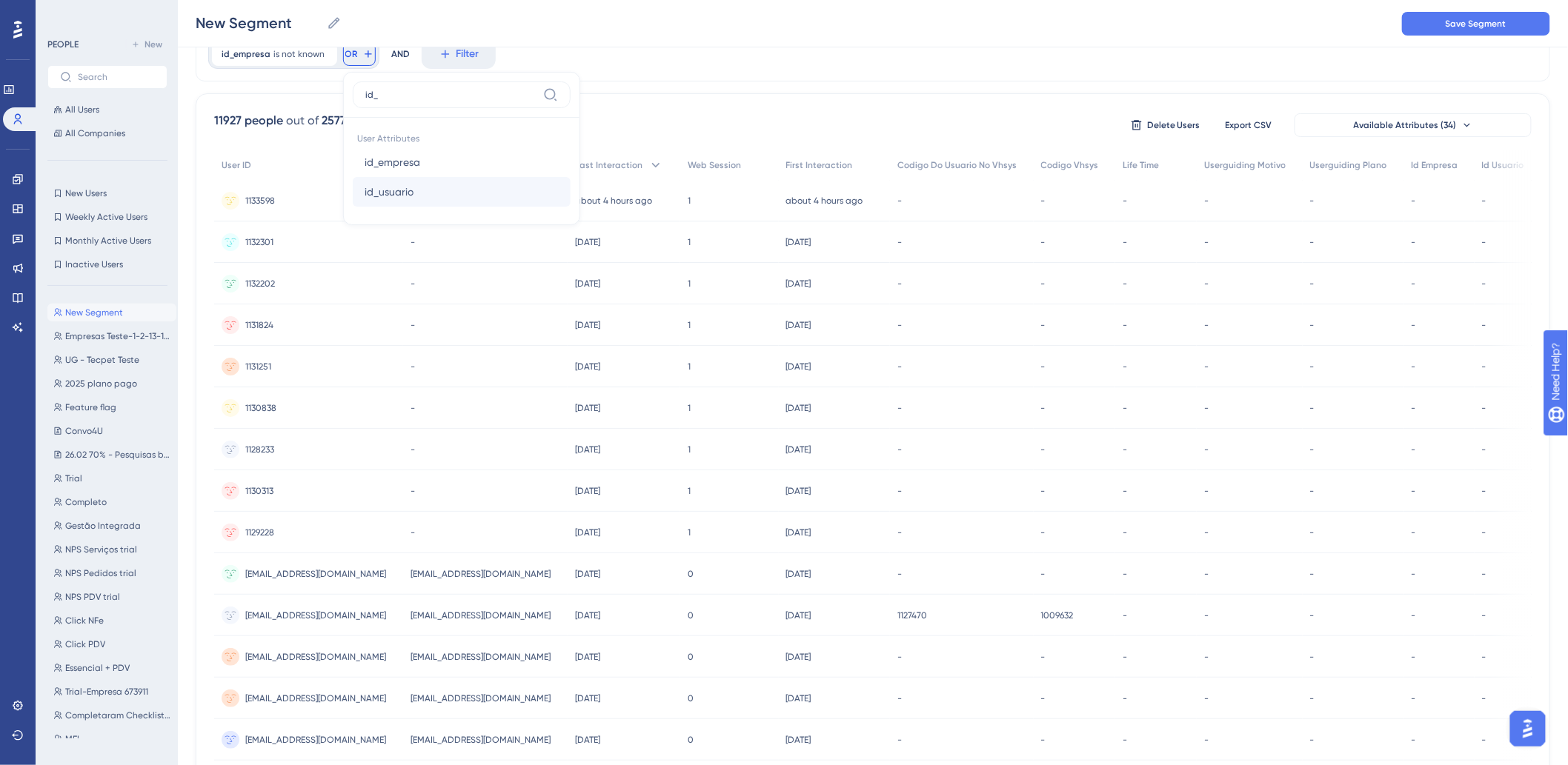
type input "id_"
click at [394, 189] on span "id_usuario" at bounding box center [388, 191] width 49 height 17
click at [430, 267] on label "is not known" at bounding box center [432, 271] width 58 height 17
click at [520, 290] on span "Done" at bounding box center [533, 290] width 26 height 17
click at [227, 123] on div "11928 people" at bounding box center [249, 120] width 70 height 17
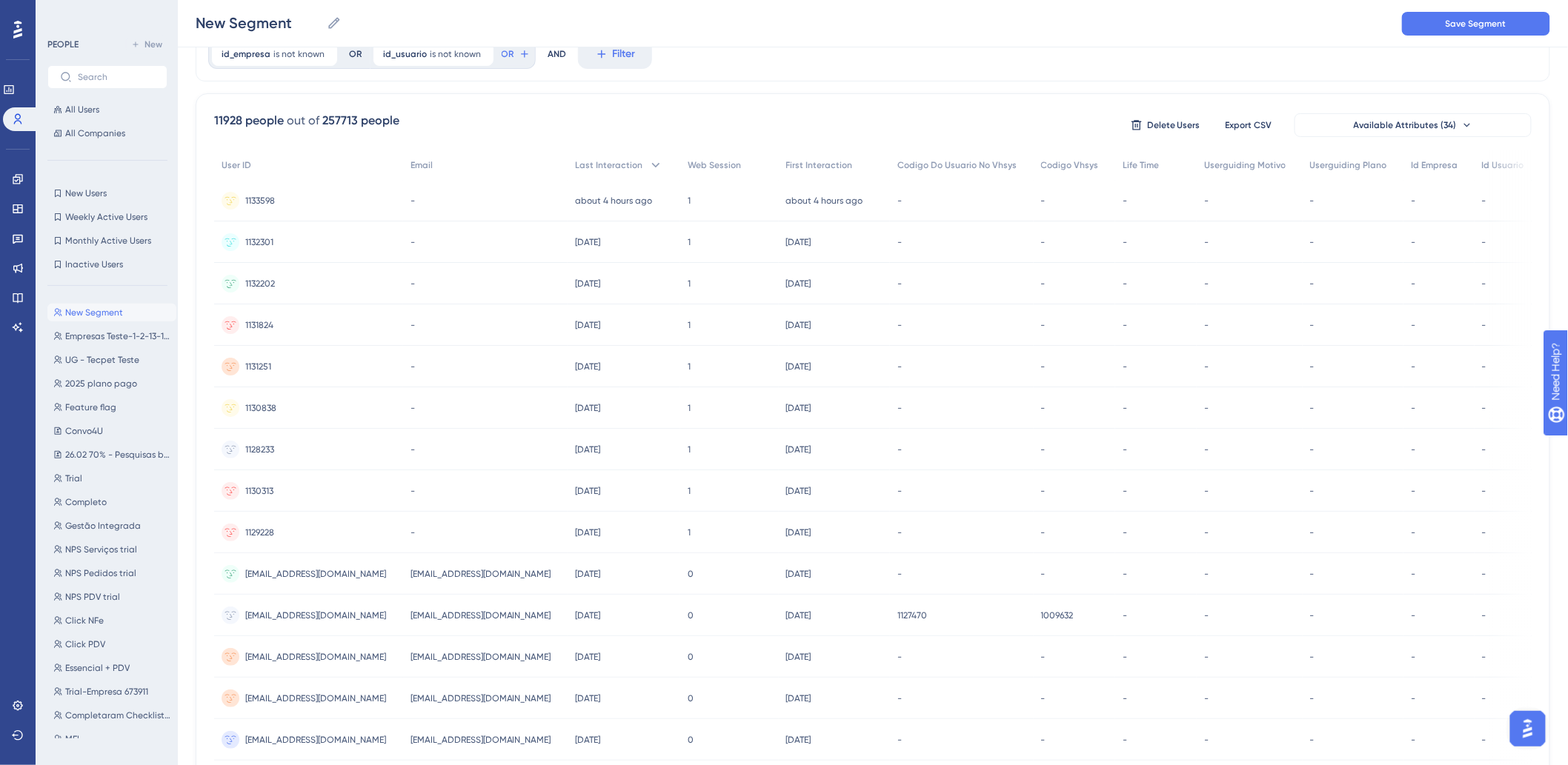
click at [436, 112] on div "11928 people out of 257713 people Delete Users Export CSV Available Attributes …" at bounding box center [872, 124] width 1317 height 27
click at [472, 577] on span "fiscal@mecanismo.cnt.br" at bounding box center [481, 574] width 141 height 12
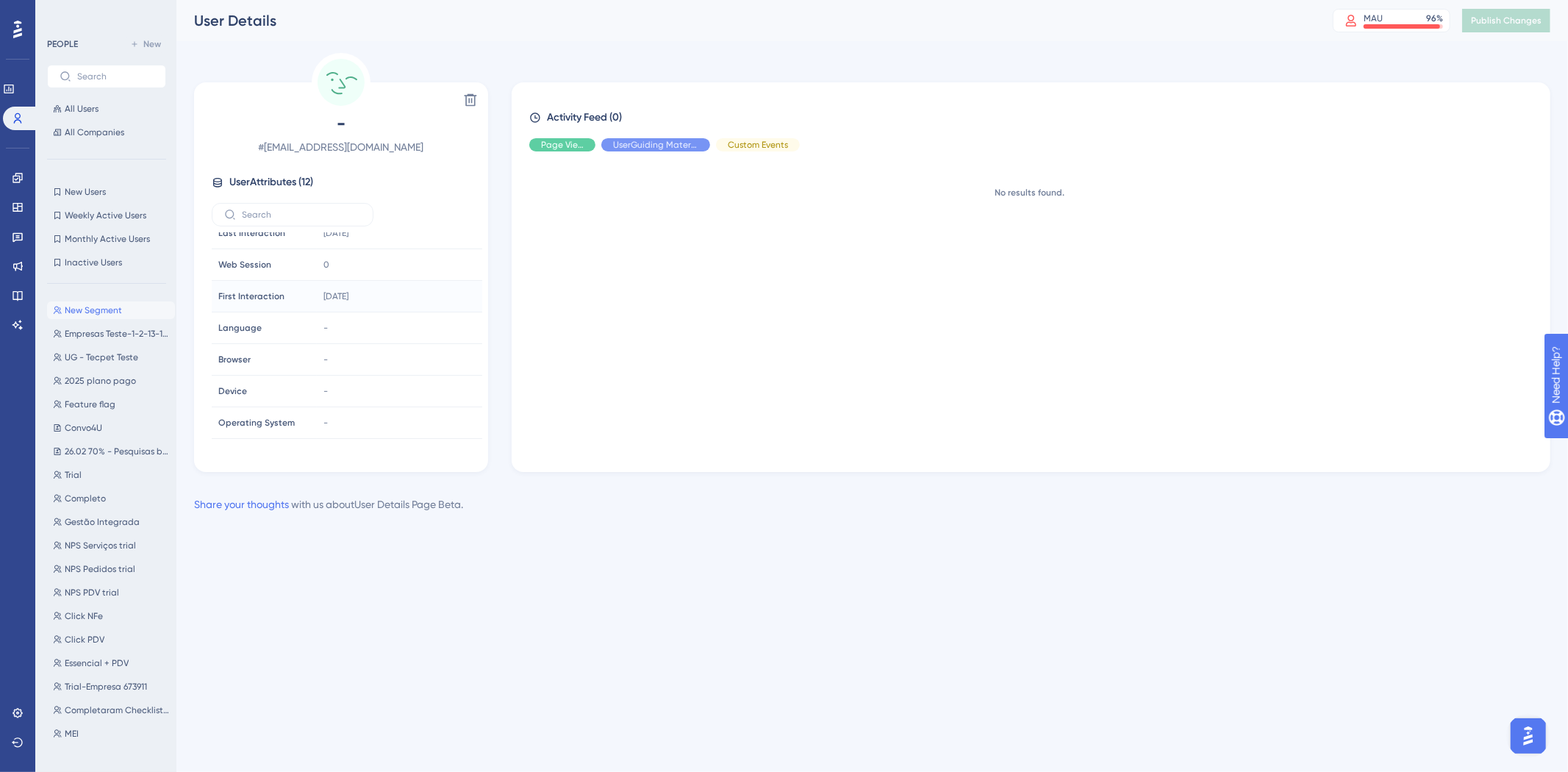
scroll to position [163, 0]
click at [576, 145] on div "Hide" at bounding box center [562, 144] width 66 height 14
click at [659, 144] on span "Hide" at bounding box center [656, 144] width 19 height 12
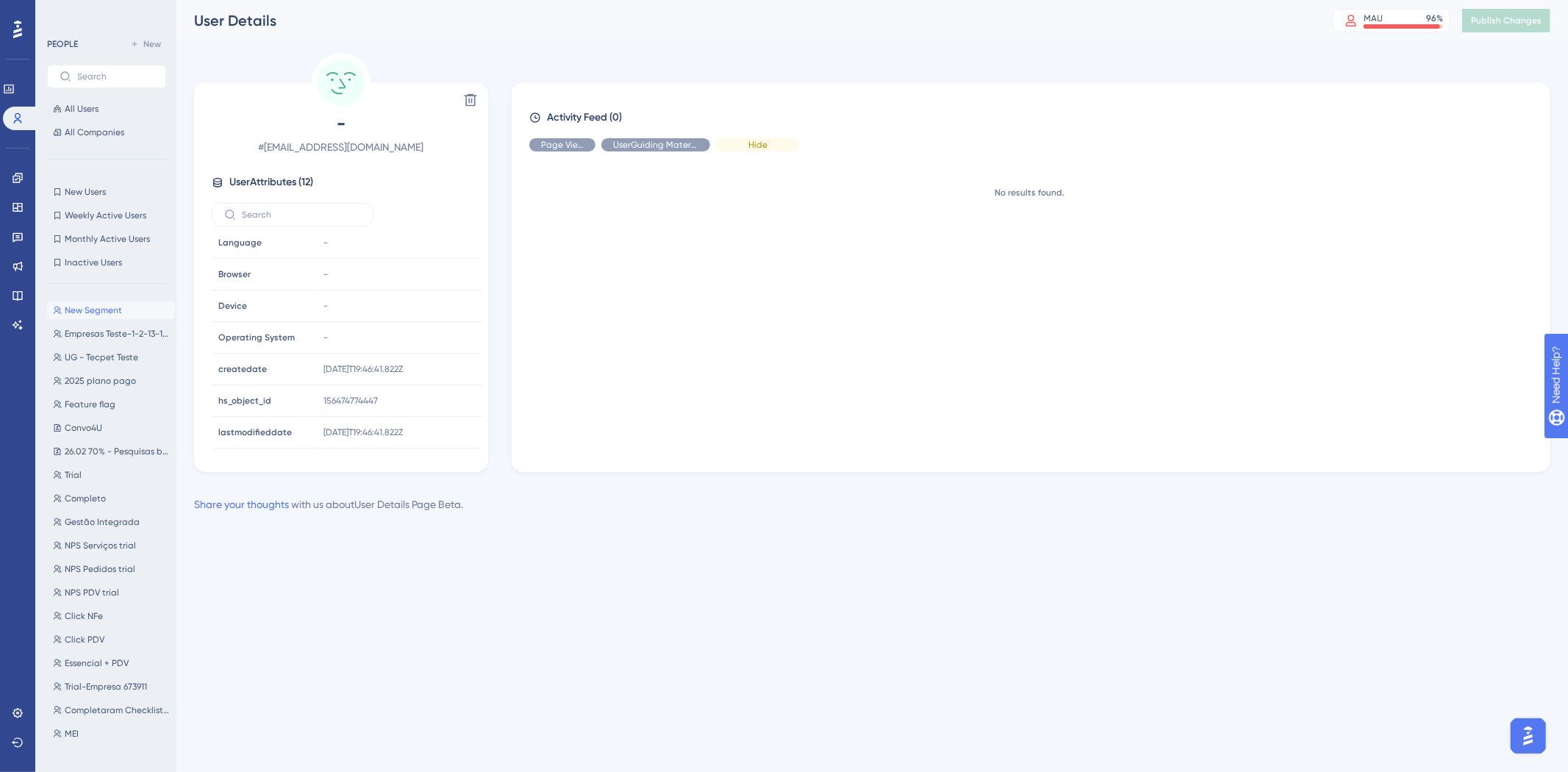
click at [748, 141] on span "Hide" at bounding box center [757, 144] width 19 height 12
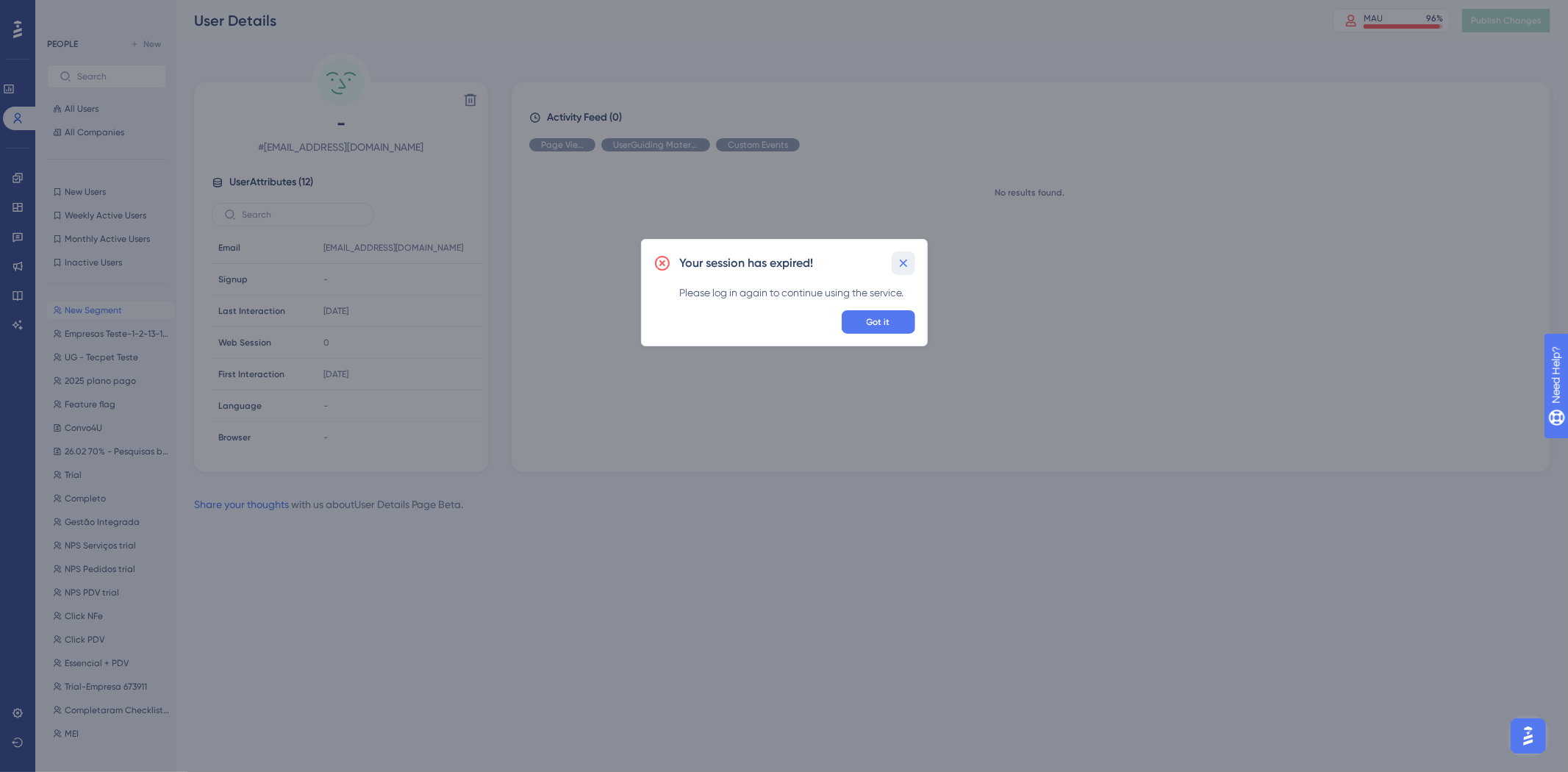
click at [902, 268] on icon at bounding box center [903, 263] width 15 height 15
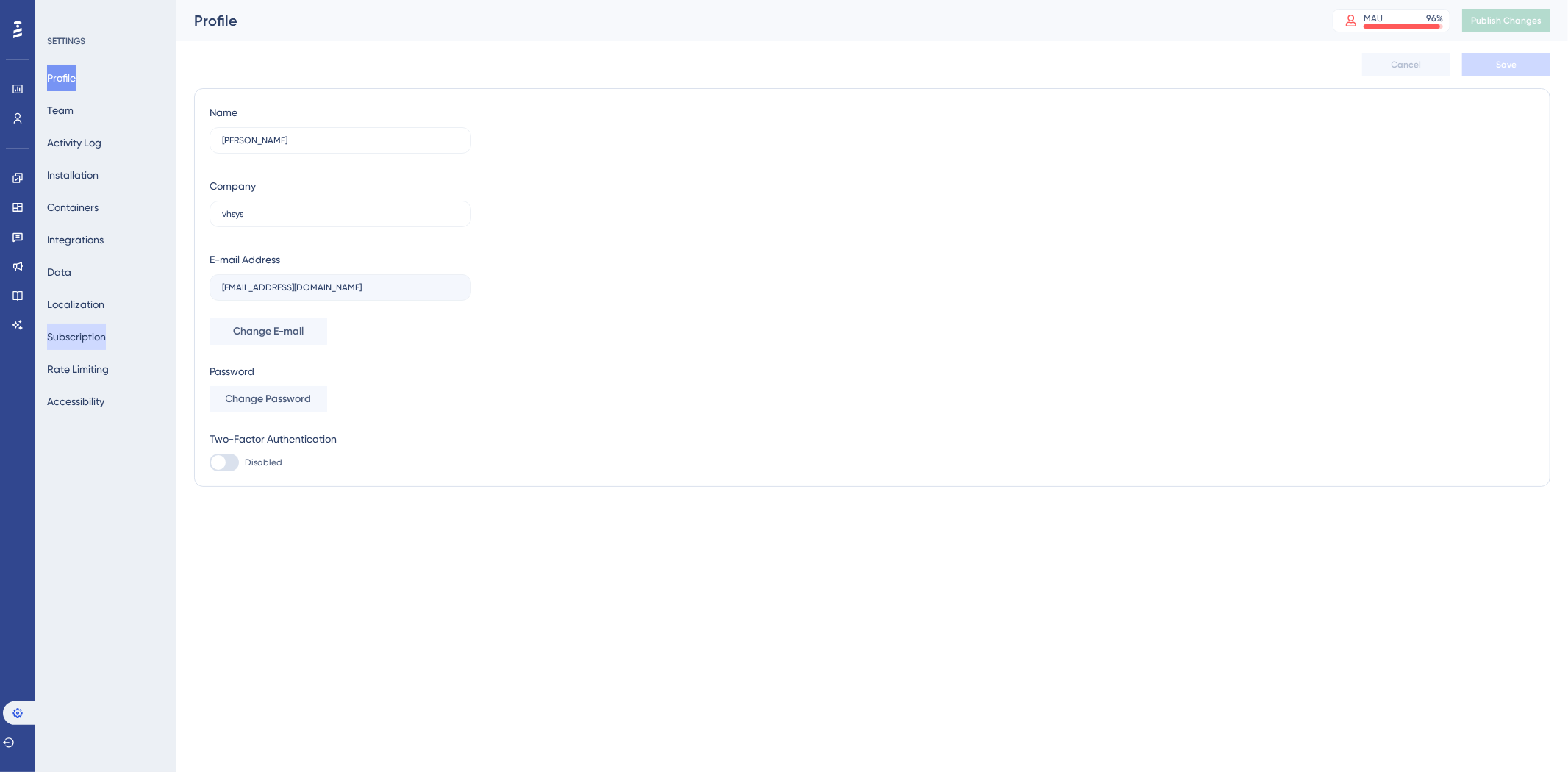
click at [84, 339] on button "Subscription" at bounding box center [76, 336] width 59 height 26
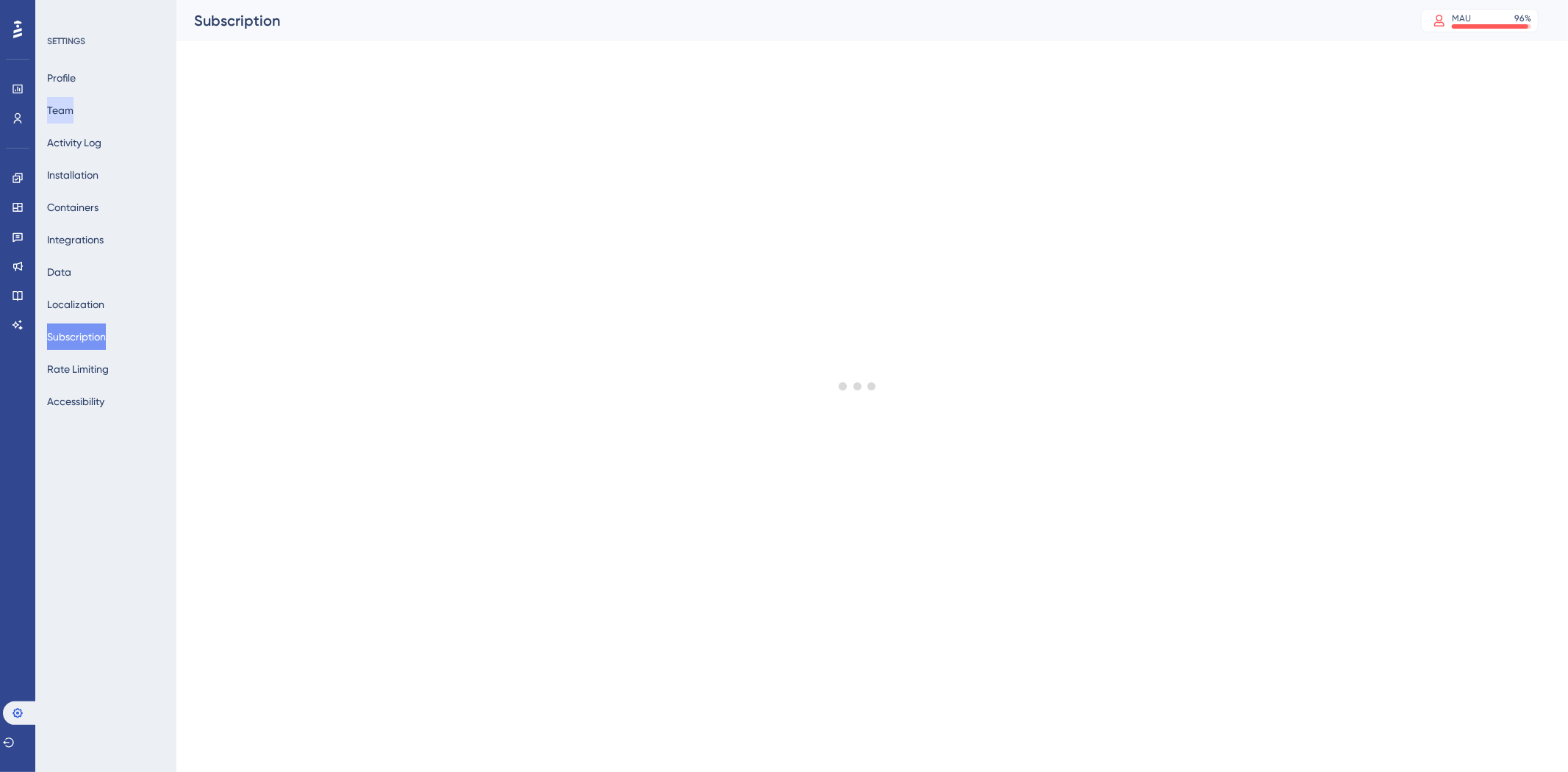
click at [74, 104] on button "Team" at bounding box center [60, 110] width 26 height 26
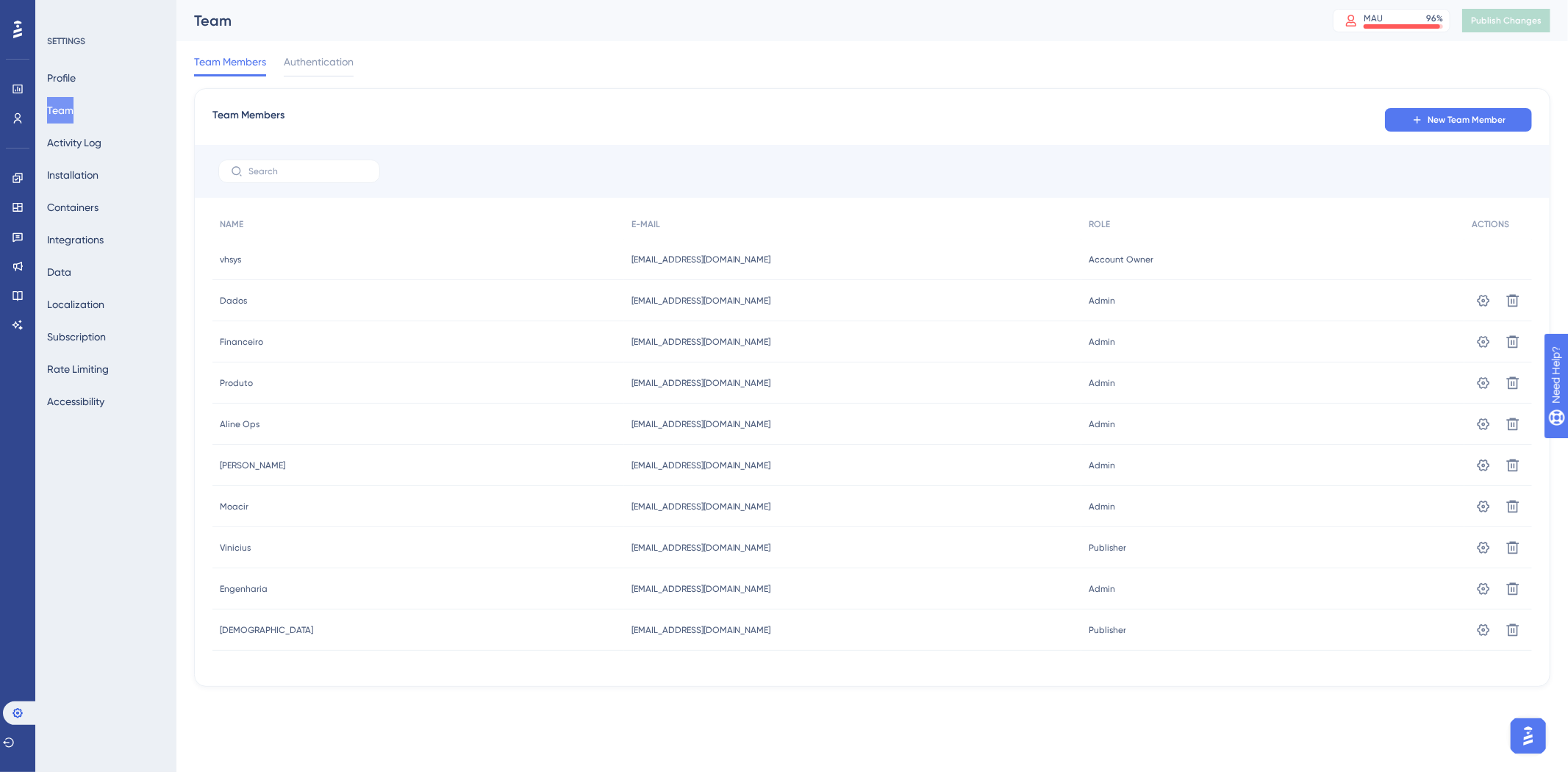
click at [674, 586] on span "integracoes@vhsys.com.br" at bounding box center [701, 589] width 140 height 12
click at [695, 586] on span "integracoes@vhsys.com.br" at bounding box center [701, 589] width 140 height 12
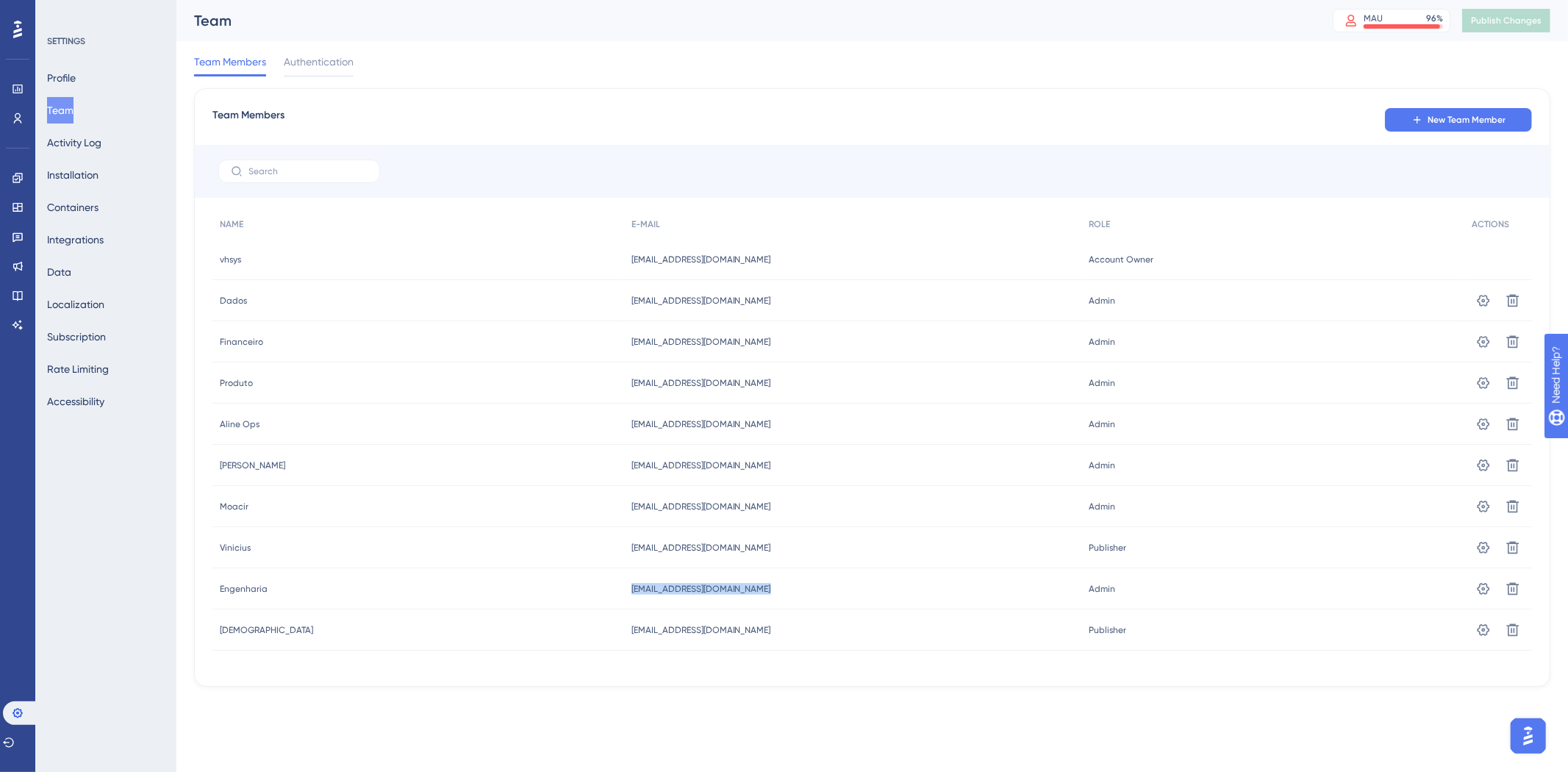
click at [695, 586] on span "integracoes@vhsys.com.br" at bounding box center [701, 589] width 140 height 12
click at [659, 464] on span "d.mendes@vhsys.com.br" at bounding box center [701, 465] width 140 height 12
click at [643, 464] on span "d.mendes@vhsys.com.br" at bounding box center [701, 465] width 140 height 12
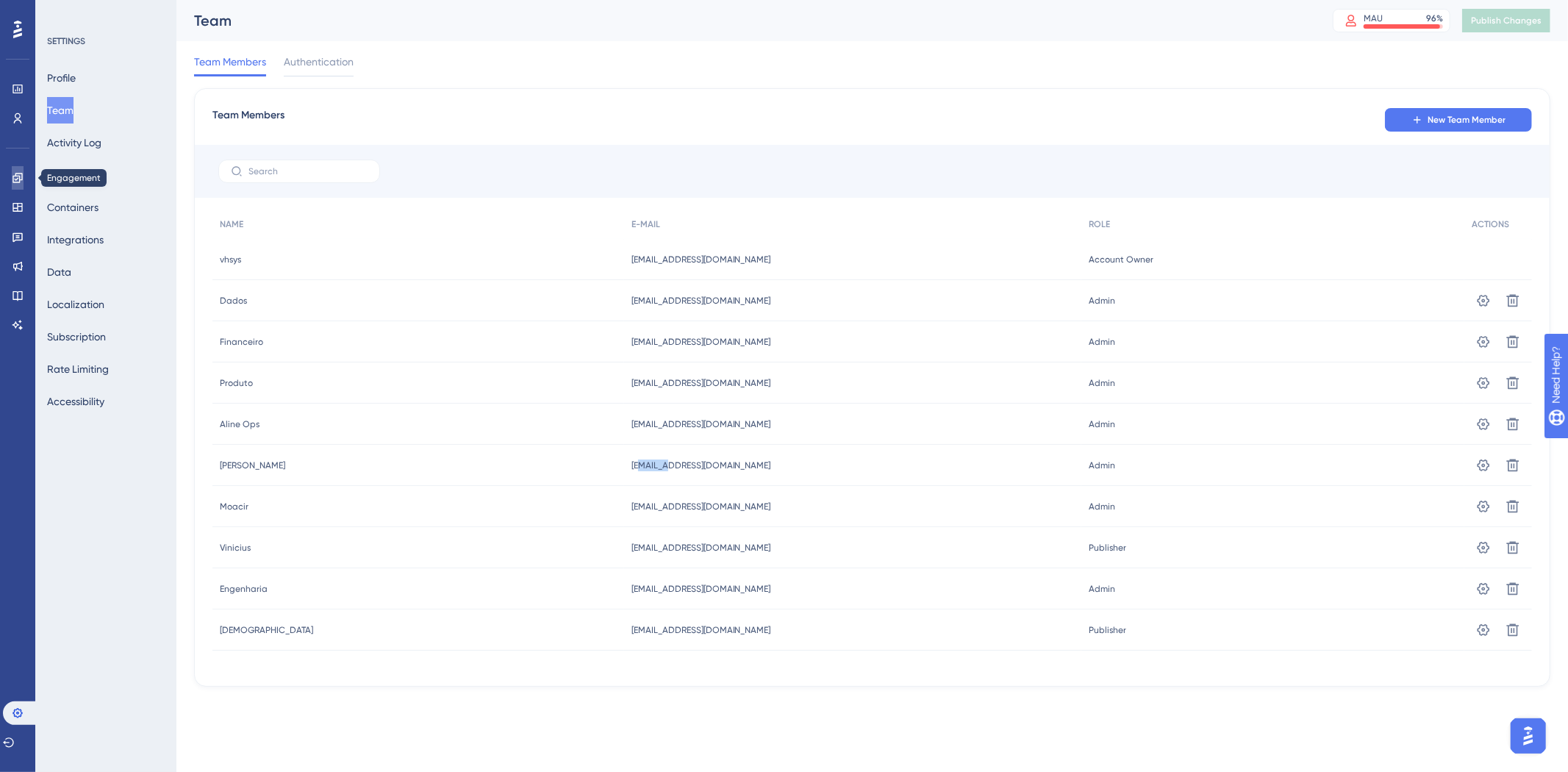
click at [20, 184] on link at bounding box center [17, 178] width 12 height 24
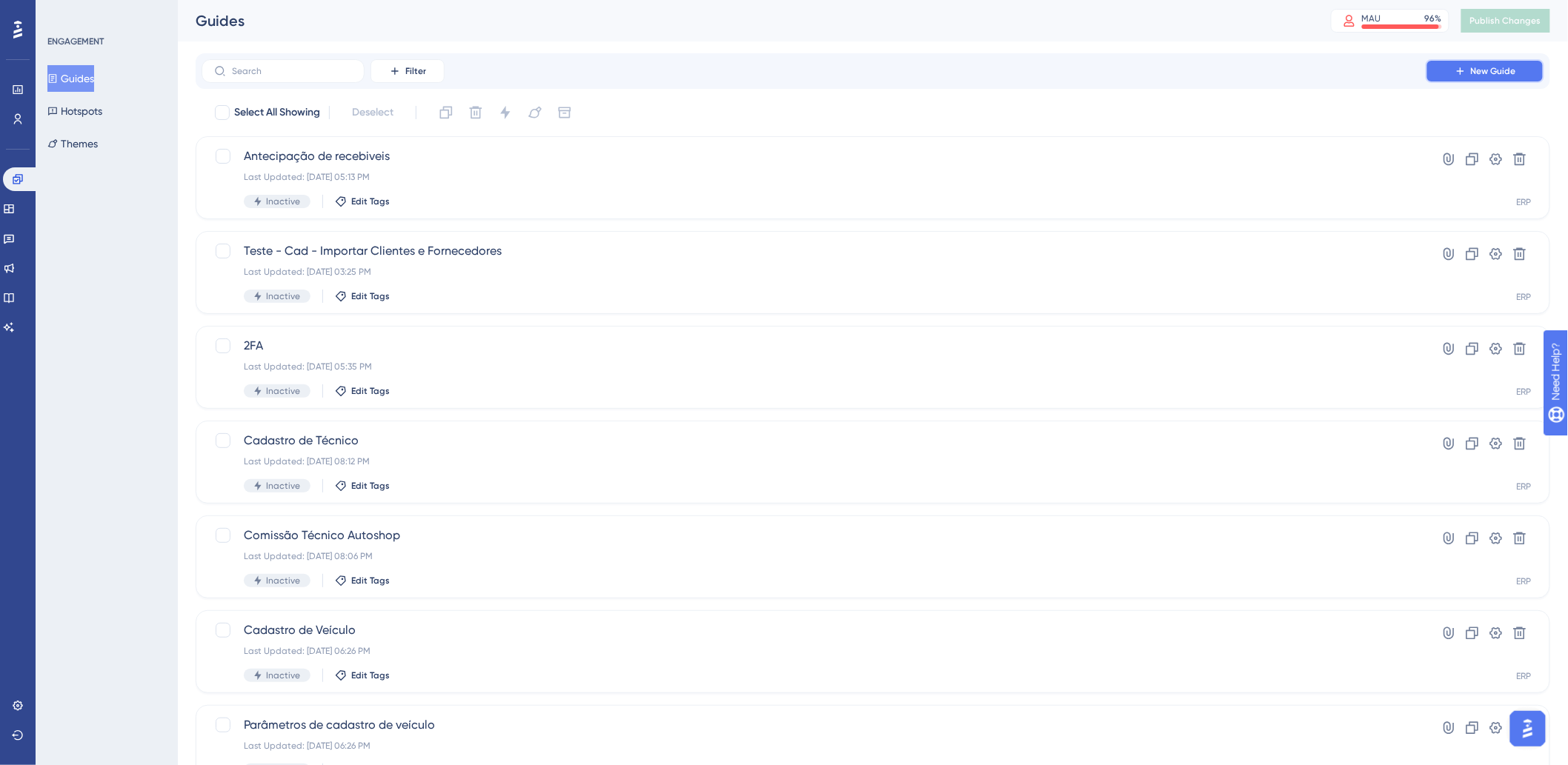
click at [1498, 67] on span "New Guide" at bounding box center [1493, 70] width 45 height 12
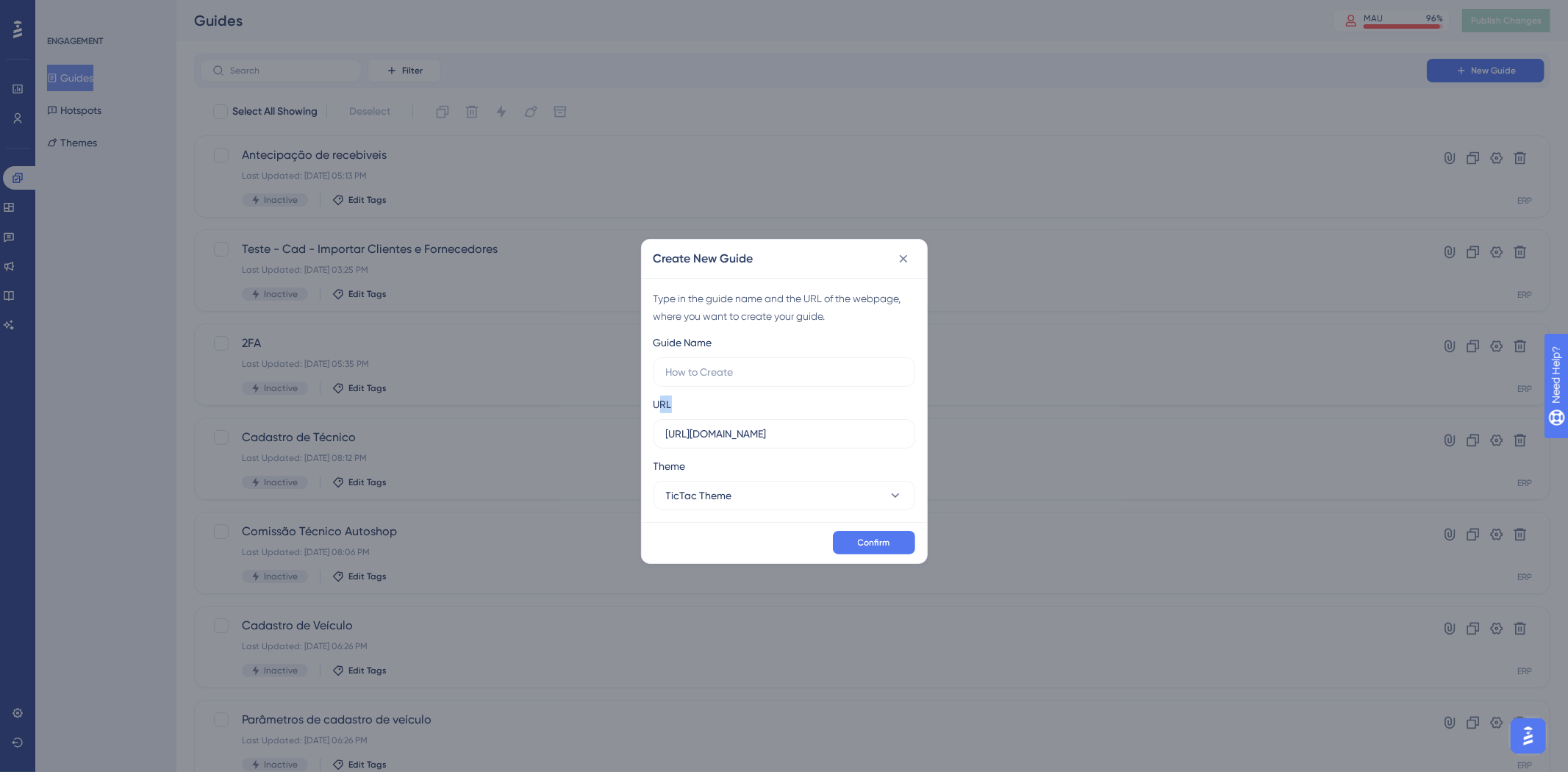
drag, startPoint x: 662, startPoint y: 411, endPoint x: 677, endPoint y: 415, distance: 15.5
click at [677, 415] on div "URL https://app.vhsys.com.br" at bounding box center [784, 422] width 261 height 53
click at [902, 254] on icon at bounding box center [903, 259] width 15 height 15
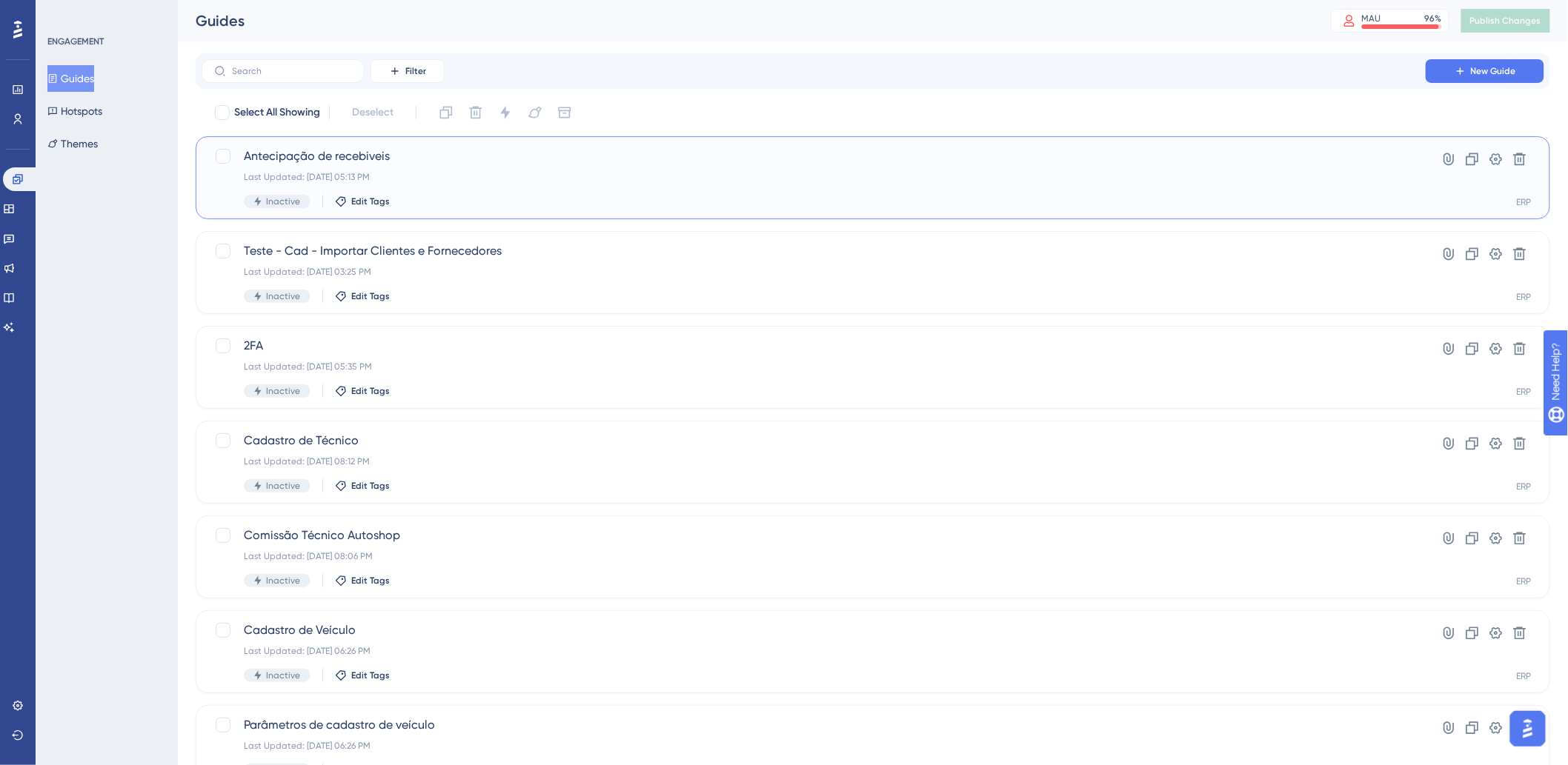
click at [507, 161] on span "Antecipação de recebiveis" at bounding box center [813, 156] width 1140 height 17
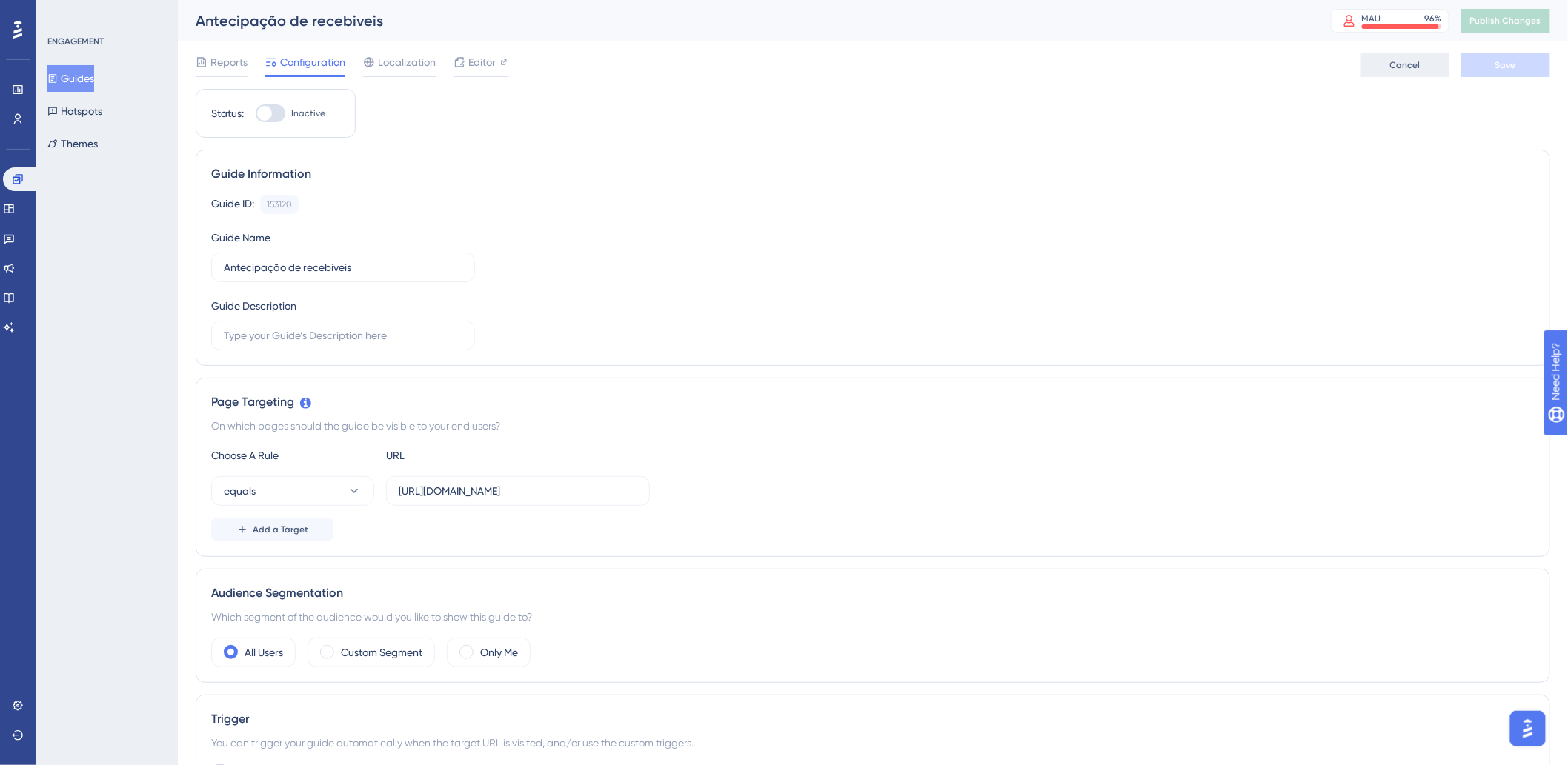
click at [1424, 70] on button "Cancel" at bounding box center [1404, 65] width 89 height 24
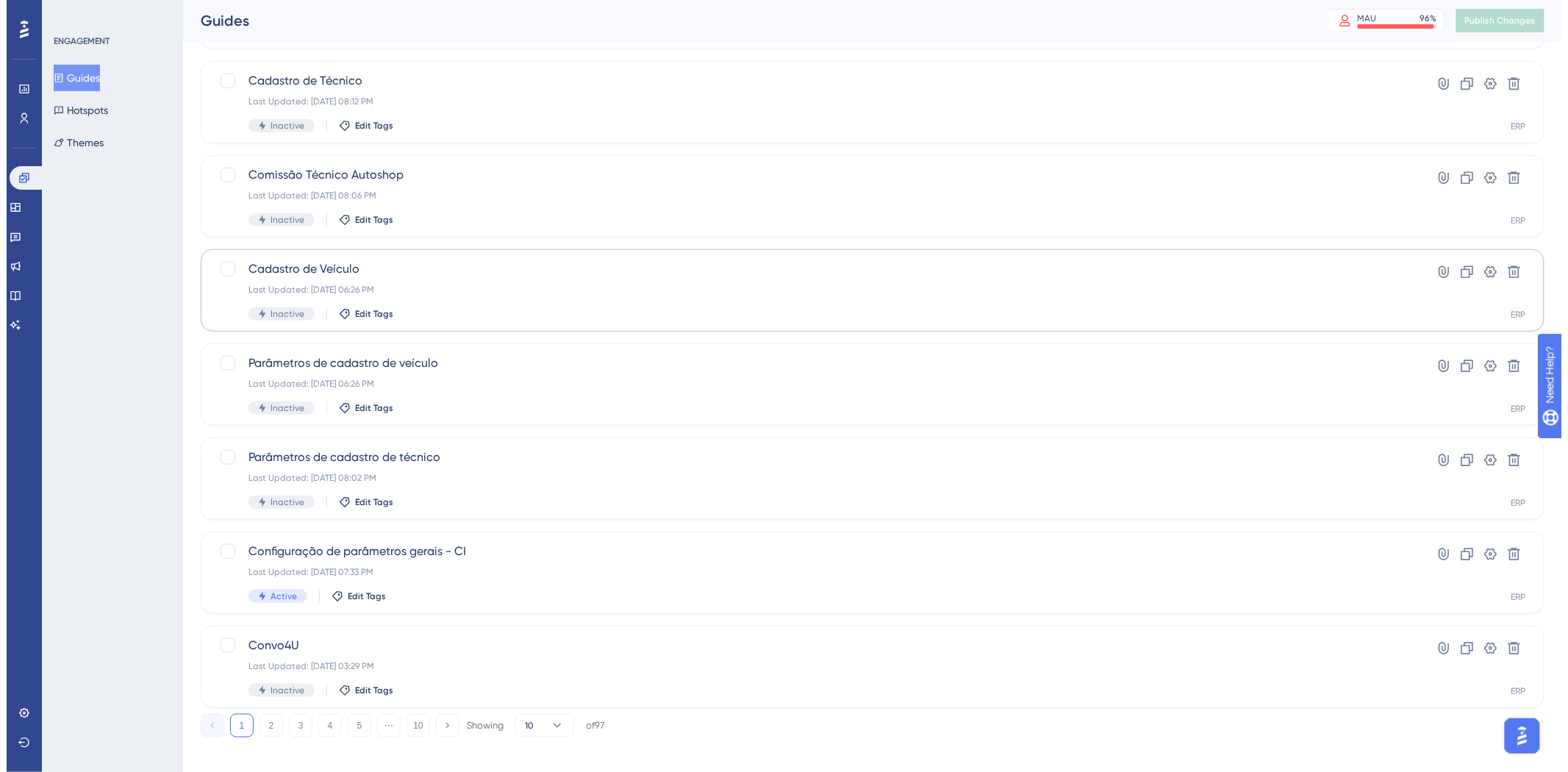
scroll to position [369, 0]
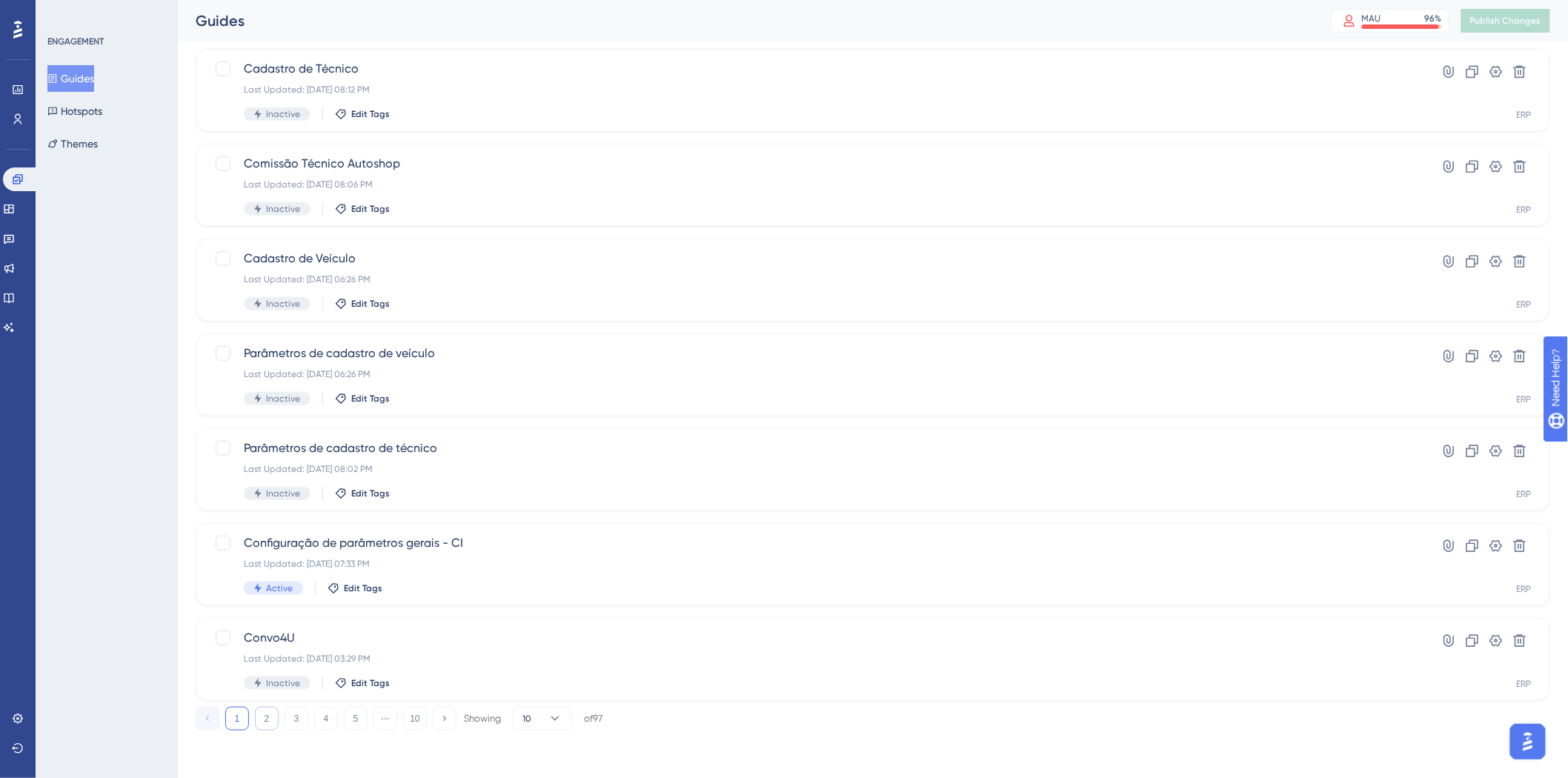
click at [269, 716] on button "2" at bounding box center [266, 719] width 24 height 24
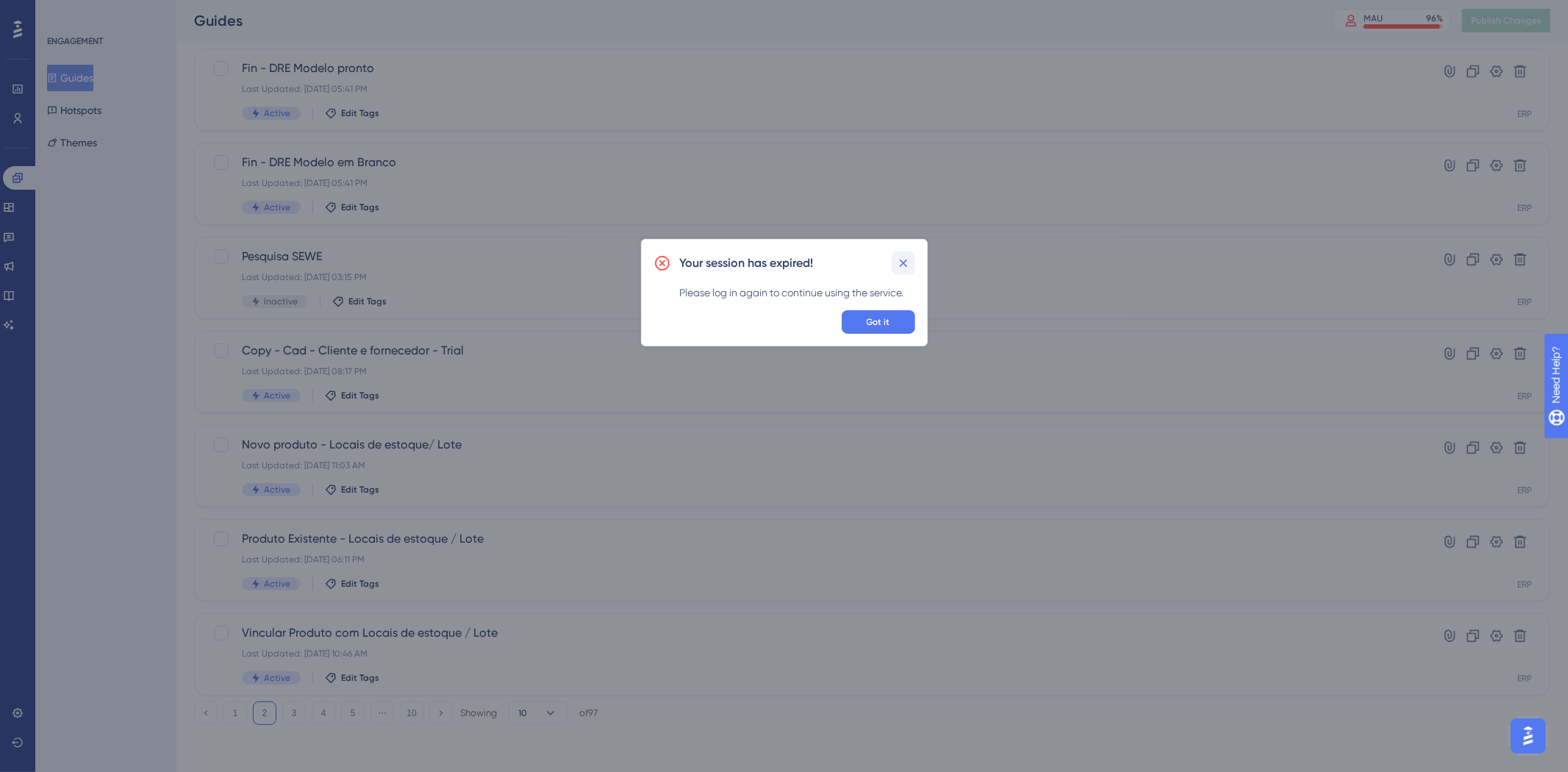
click at [909, 256] on icon at bounding box center [903, 263] width 15 height 15
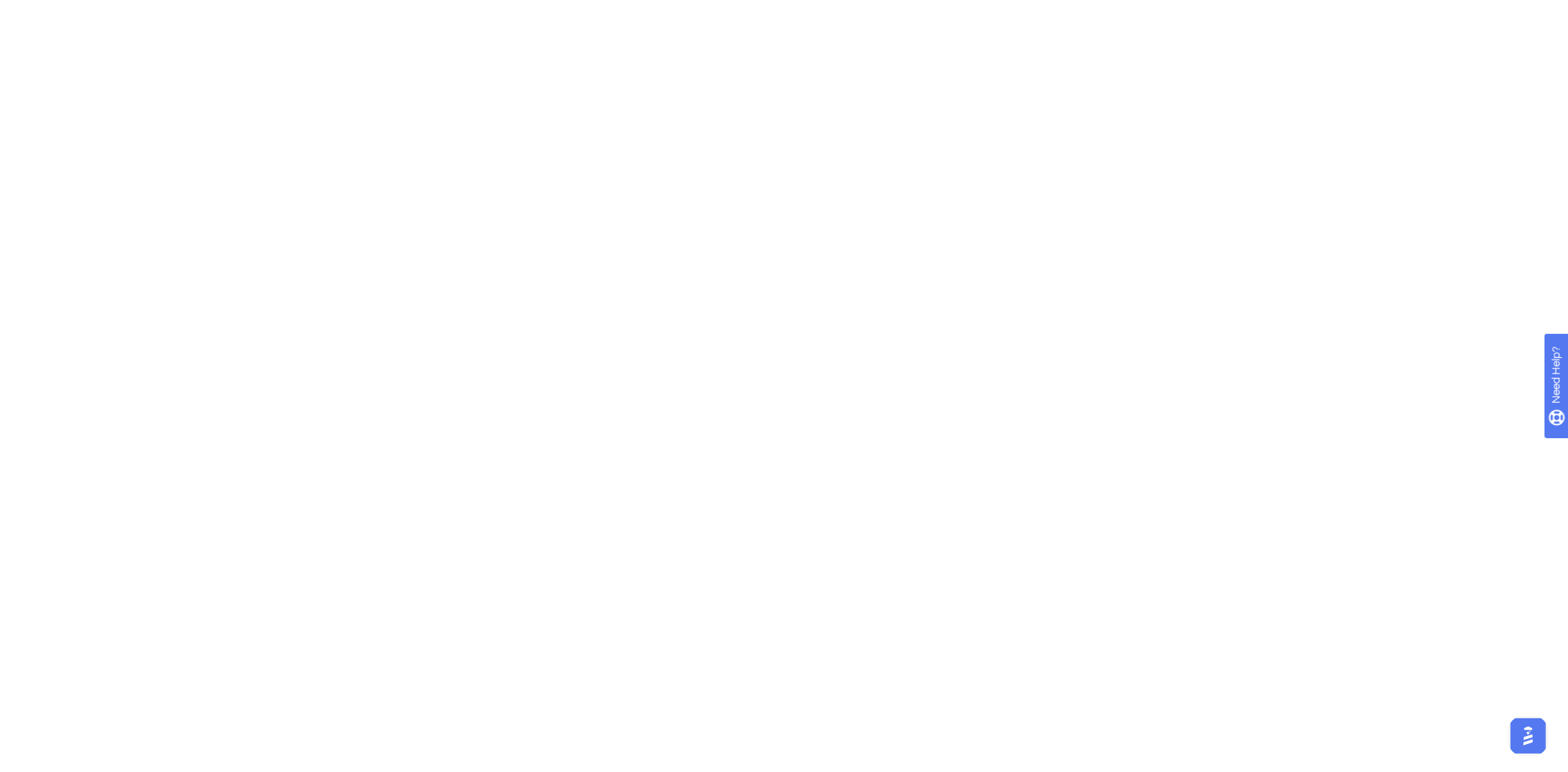
scroll to position [0, 0]
